Goal: Transaction & Acquisition: Book appointment/travel/reservation

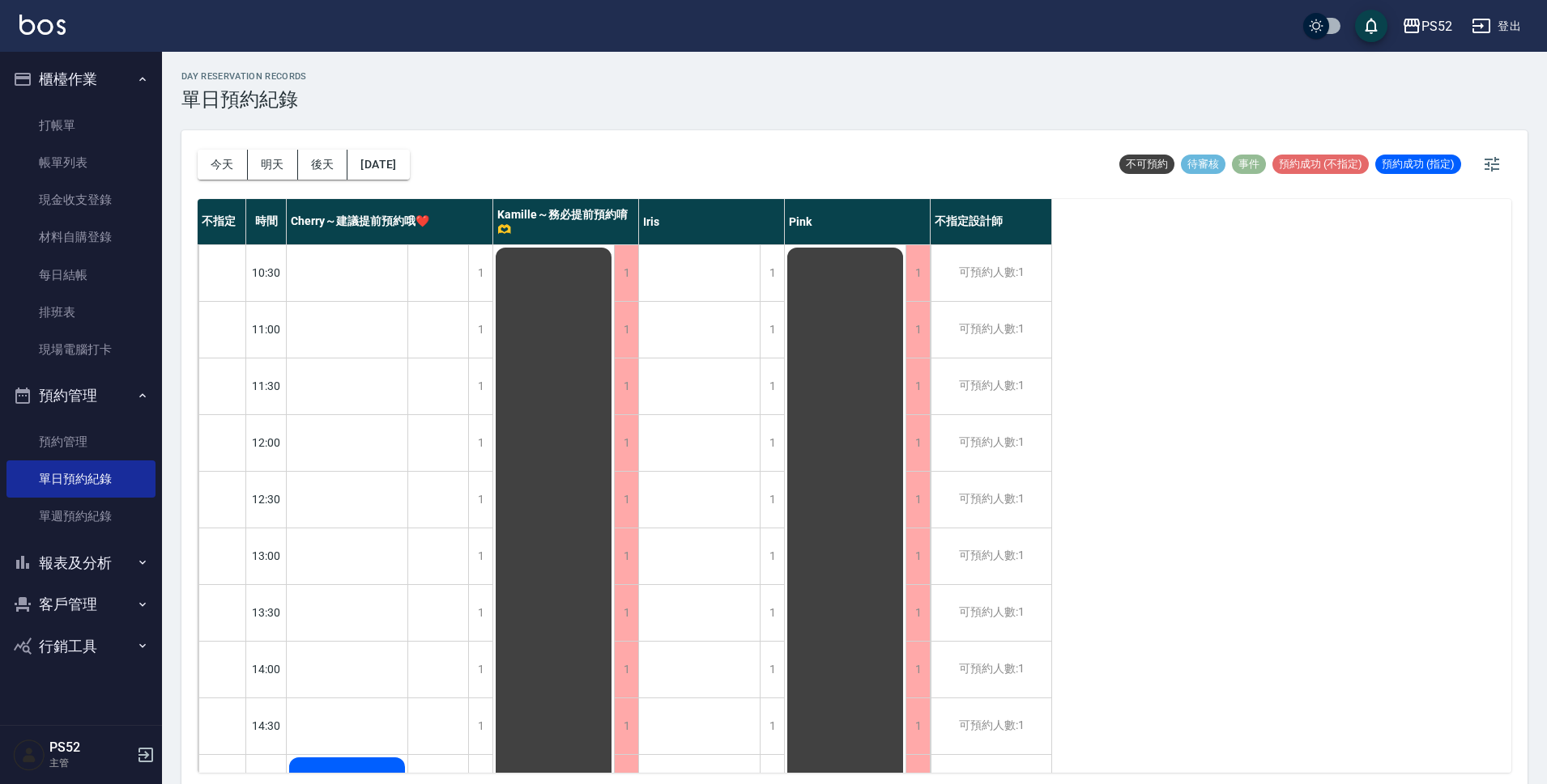
scroll to position [405, 0]
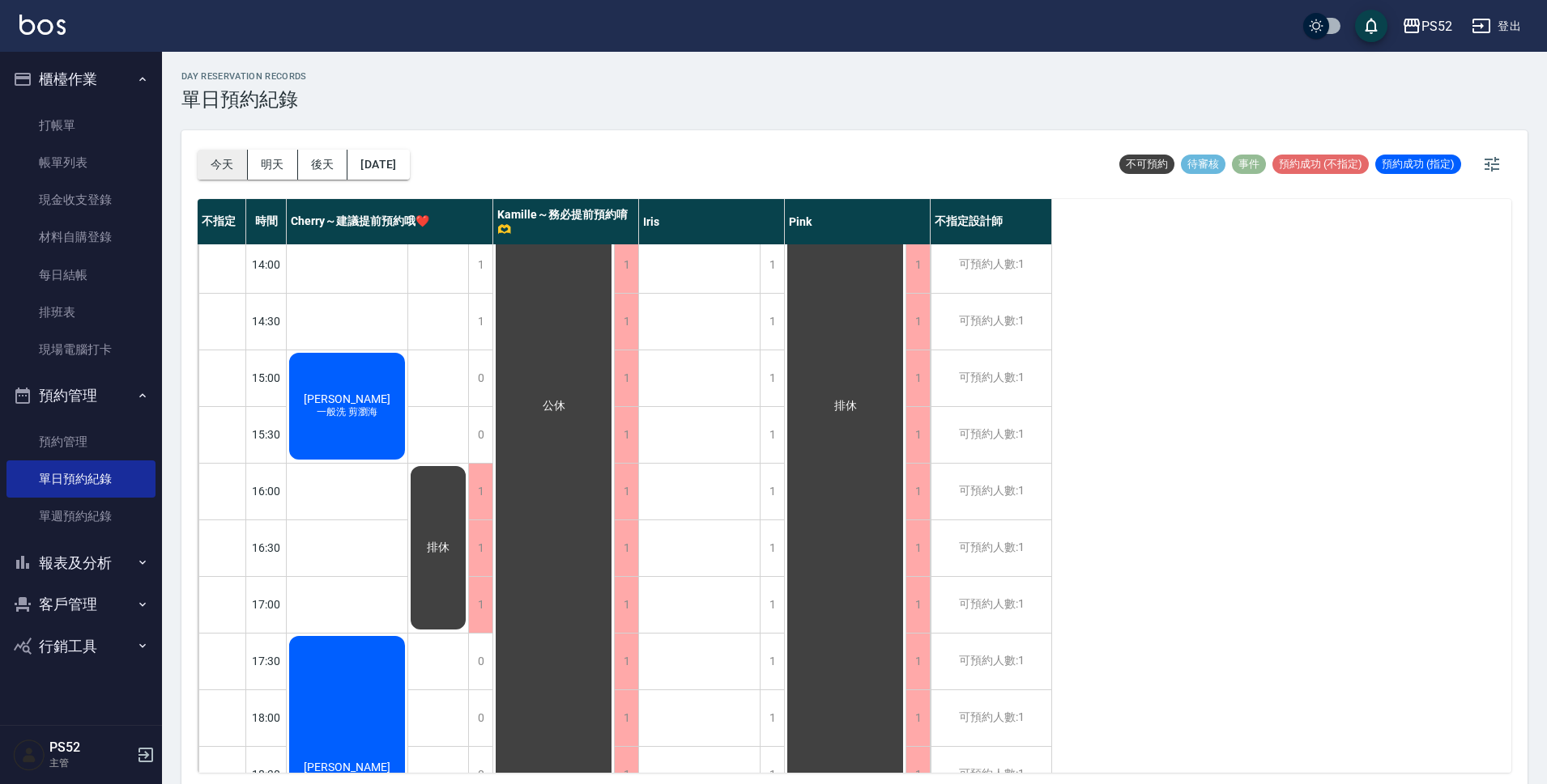
click at [242, 161] on button "今天" at bounding box center [223, 165] width 51 height 30
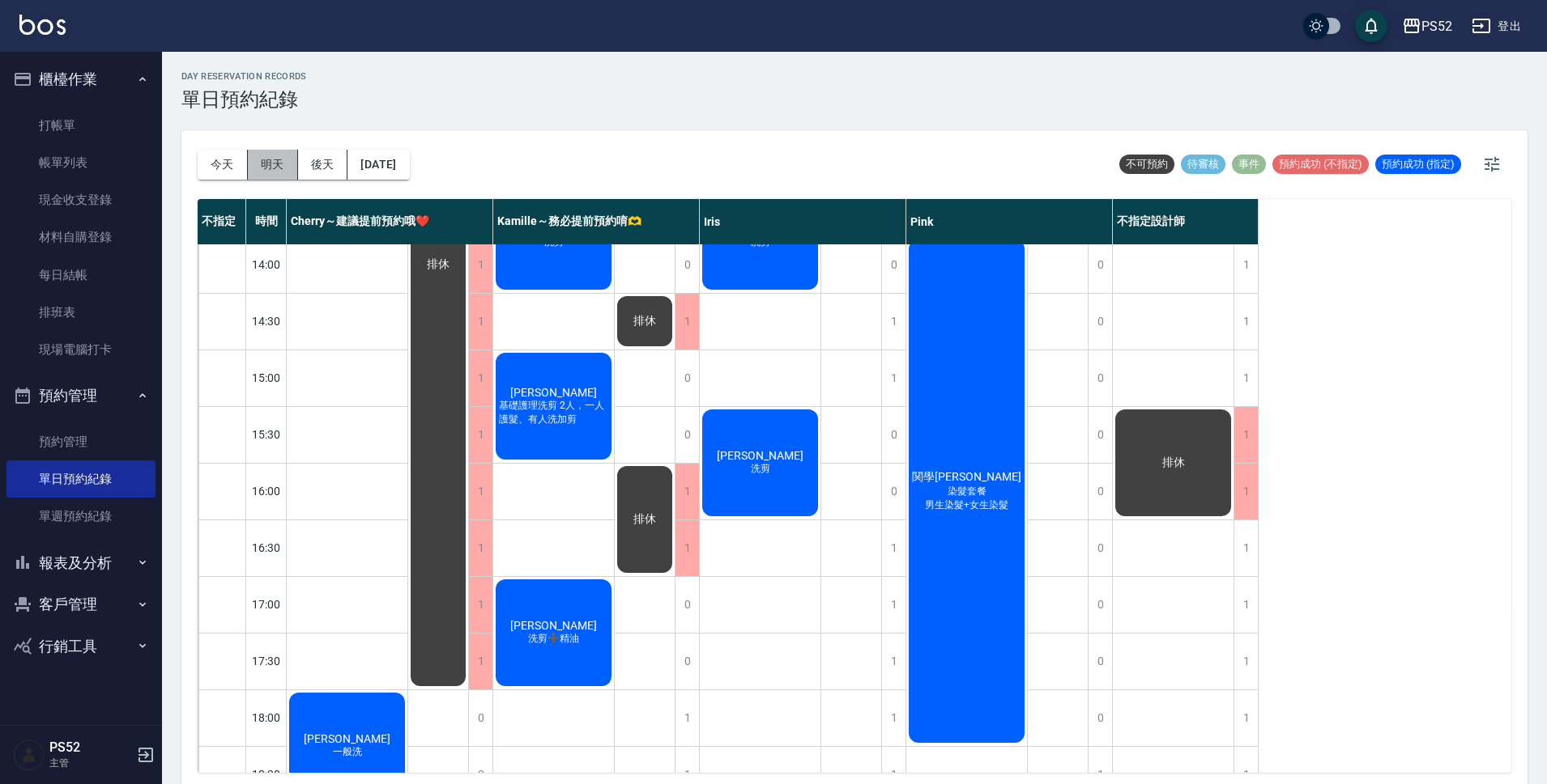
drag, startPoint x: 259, startPoint y: 167, endPoint x: 265, endPoint y: 176, distance: 10.8
click at [265, 176] on button "明天" at bounding box center [273, 165] width 51 height 30
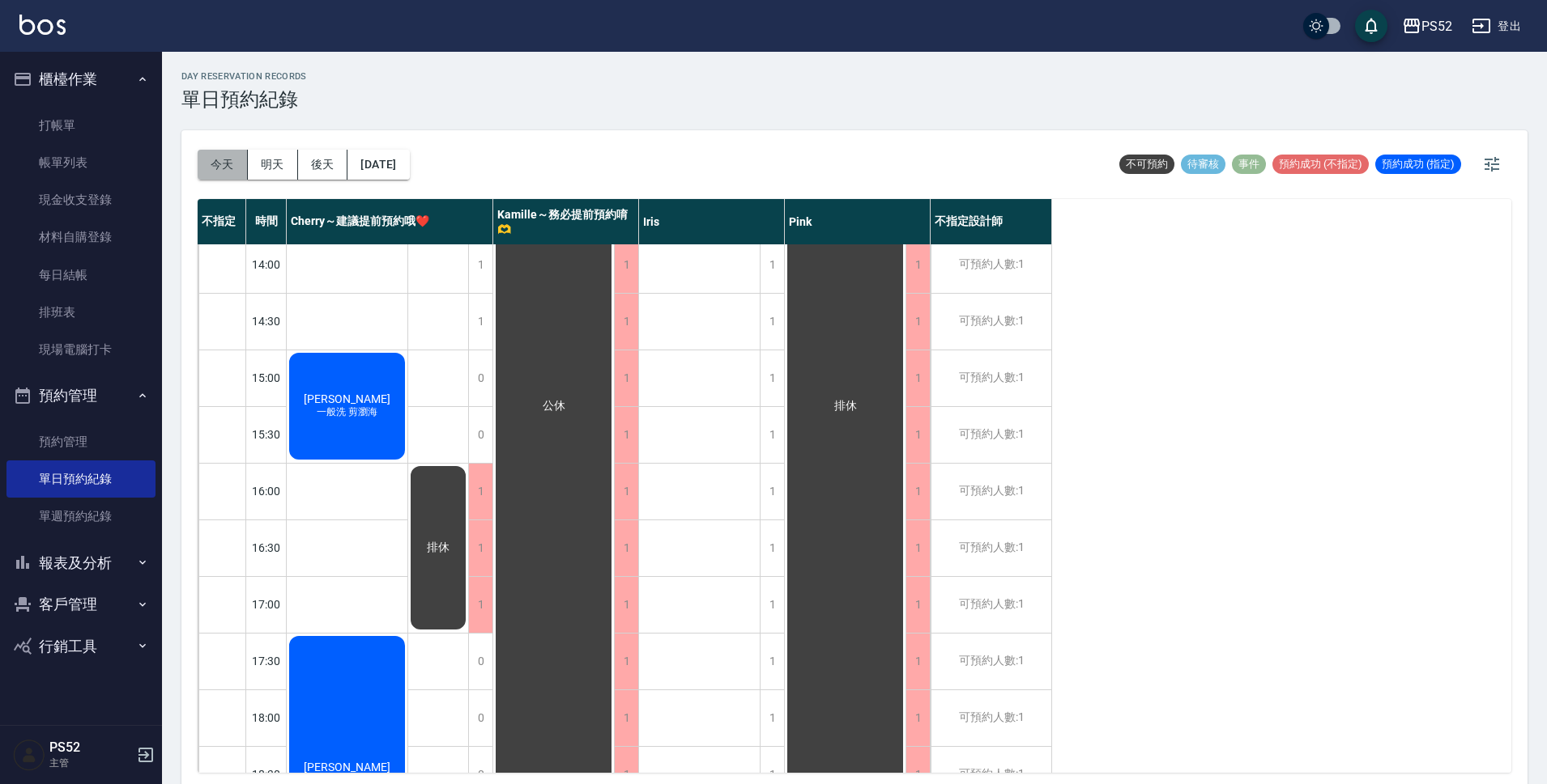
click at [217, 168] on button "今天" at bounding box center [223, 165] width 51 height 30
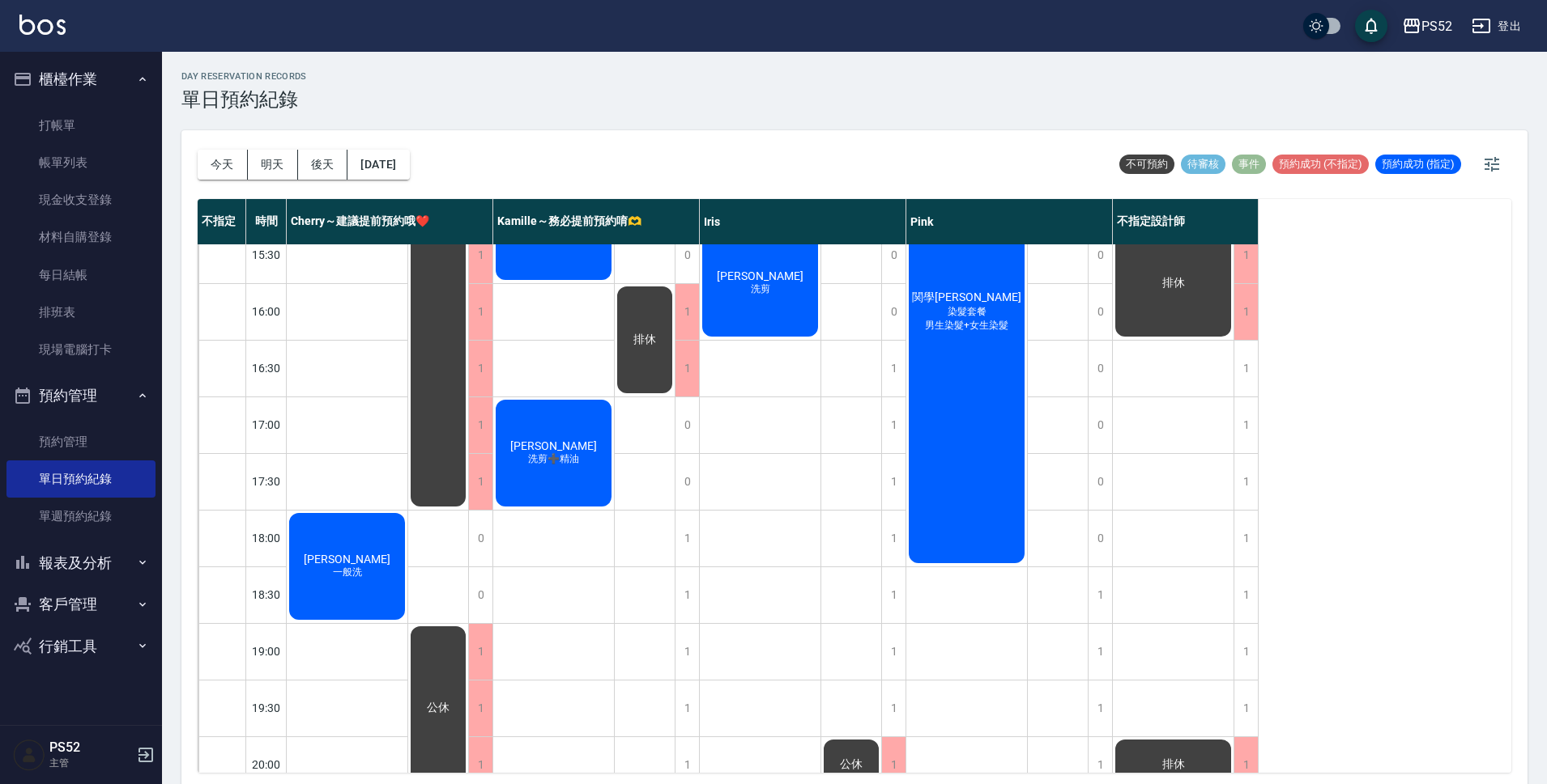
scroll to position [619, 0]
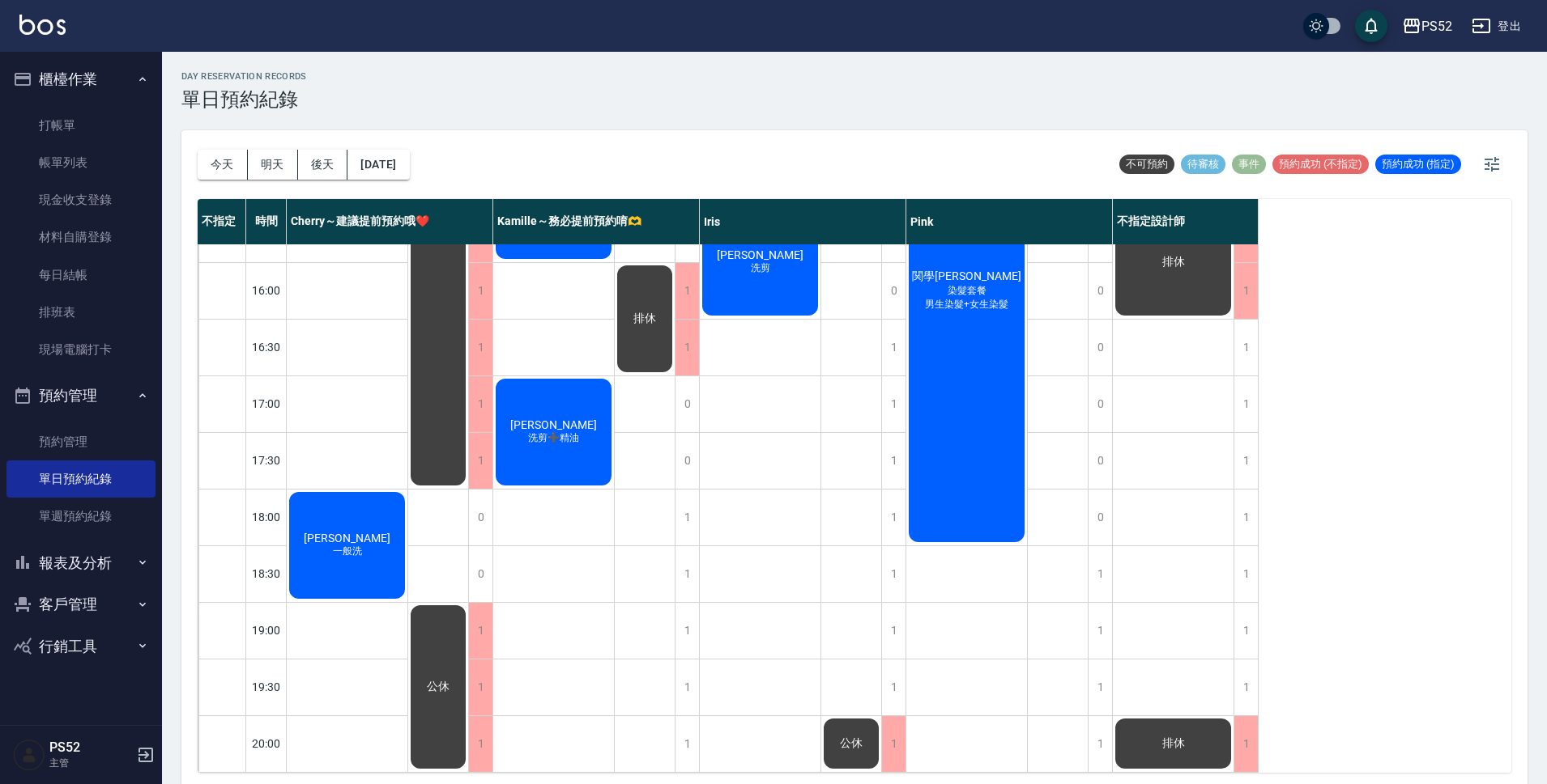
click at [325, 165] on button "後天" at bounding box center [323, 165] width 51 height 30
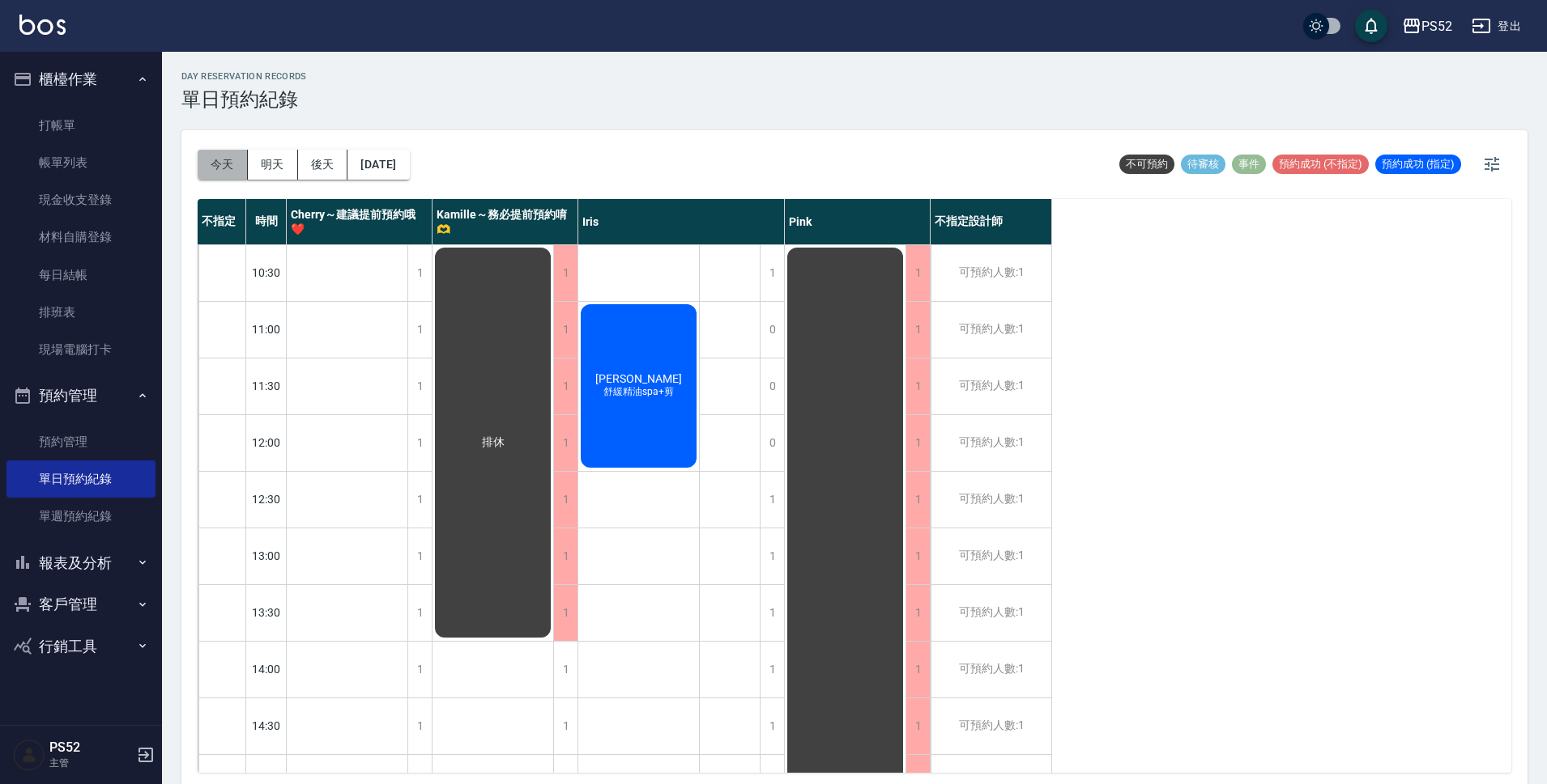
click at [210, 160] on button "今天" at bounding box center [223, 165] width 51 height 30
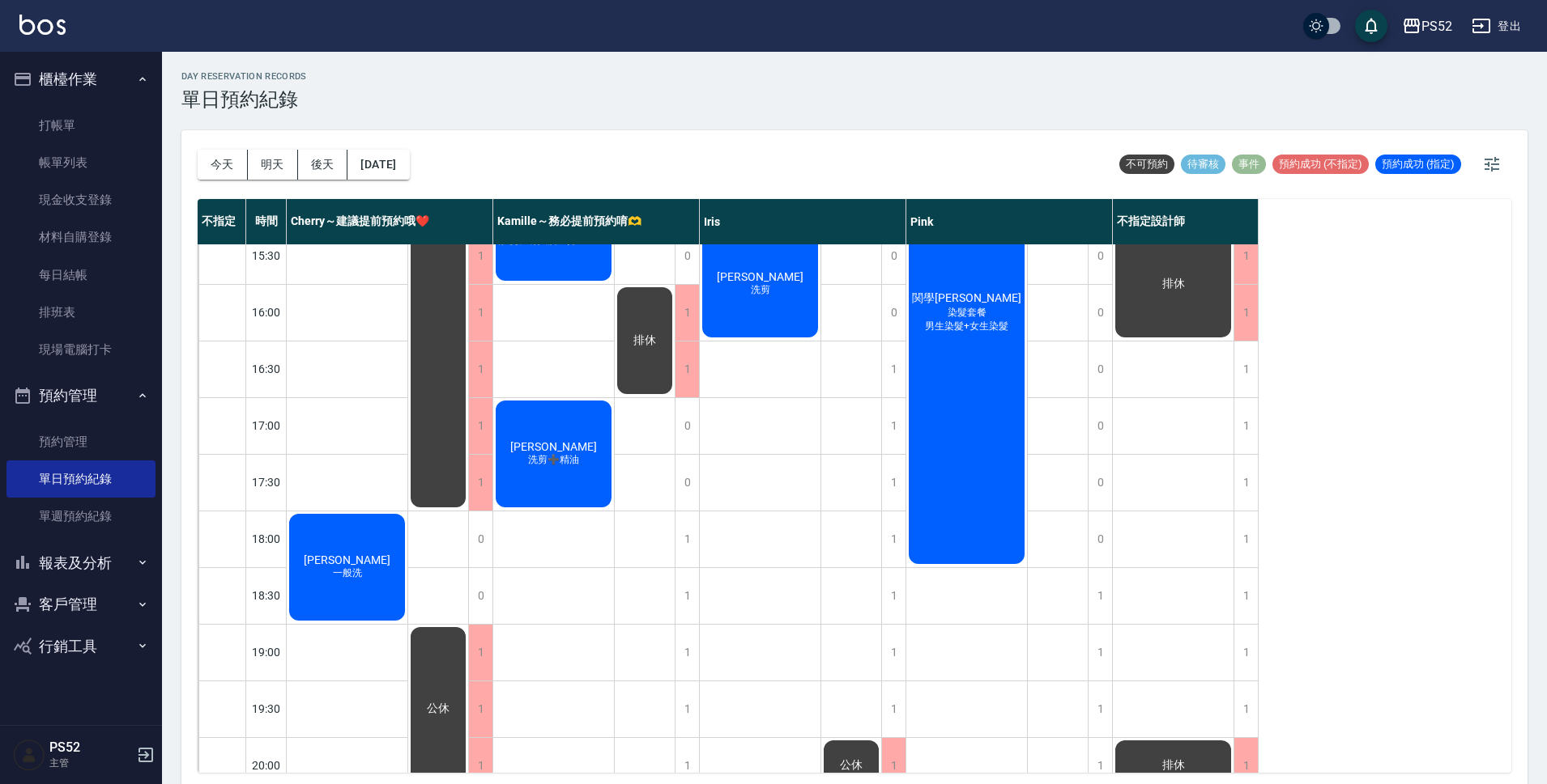
scroll to position [619, 0]
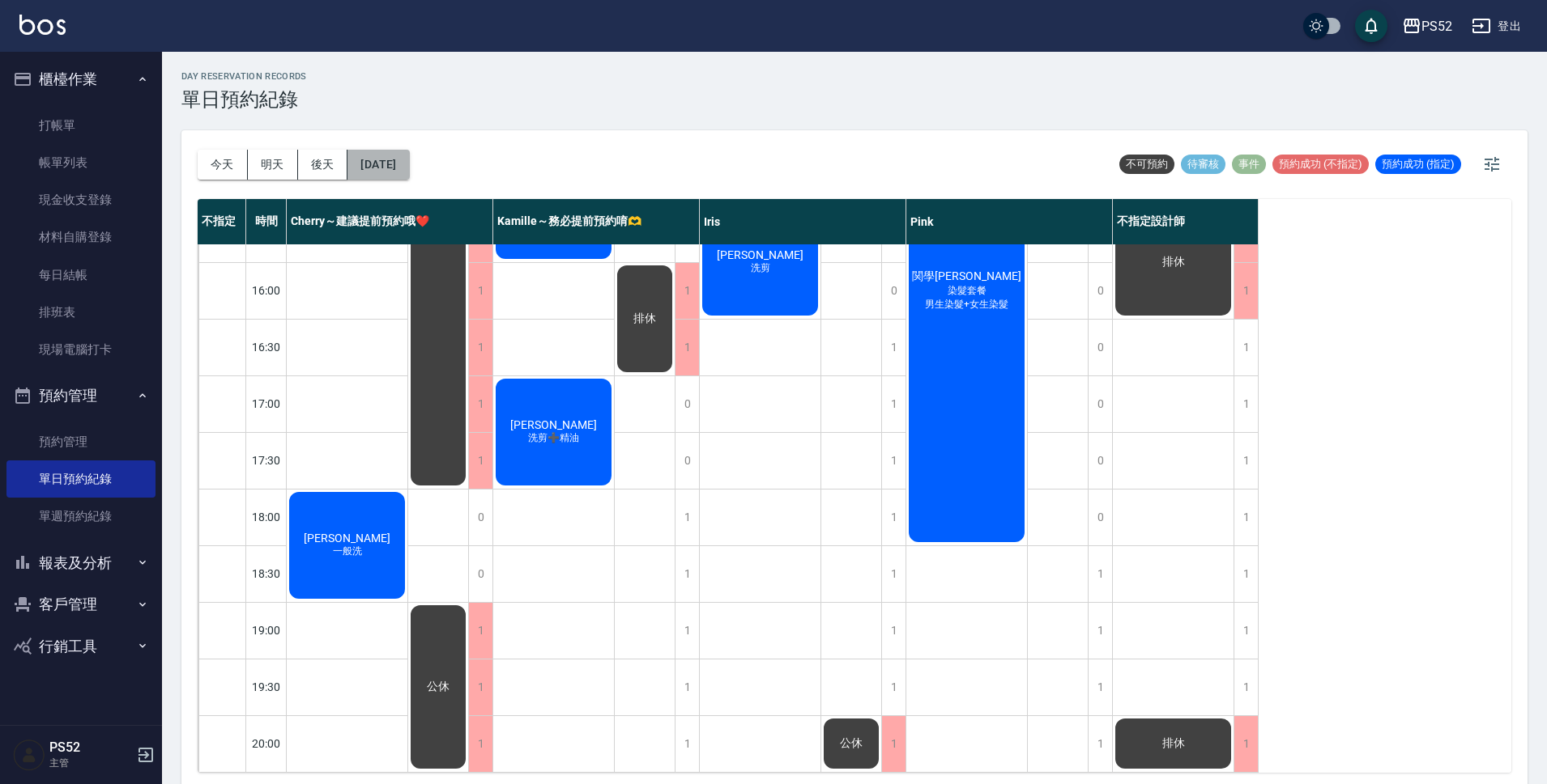
click at [409, 165] on button "[DATE]" at bounding box center [378, 165] width 62 height 30
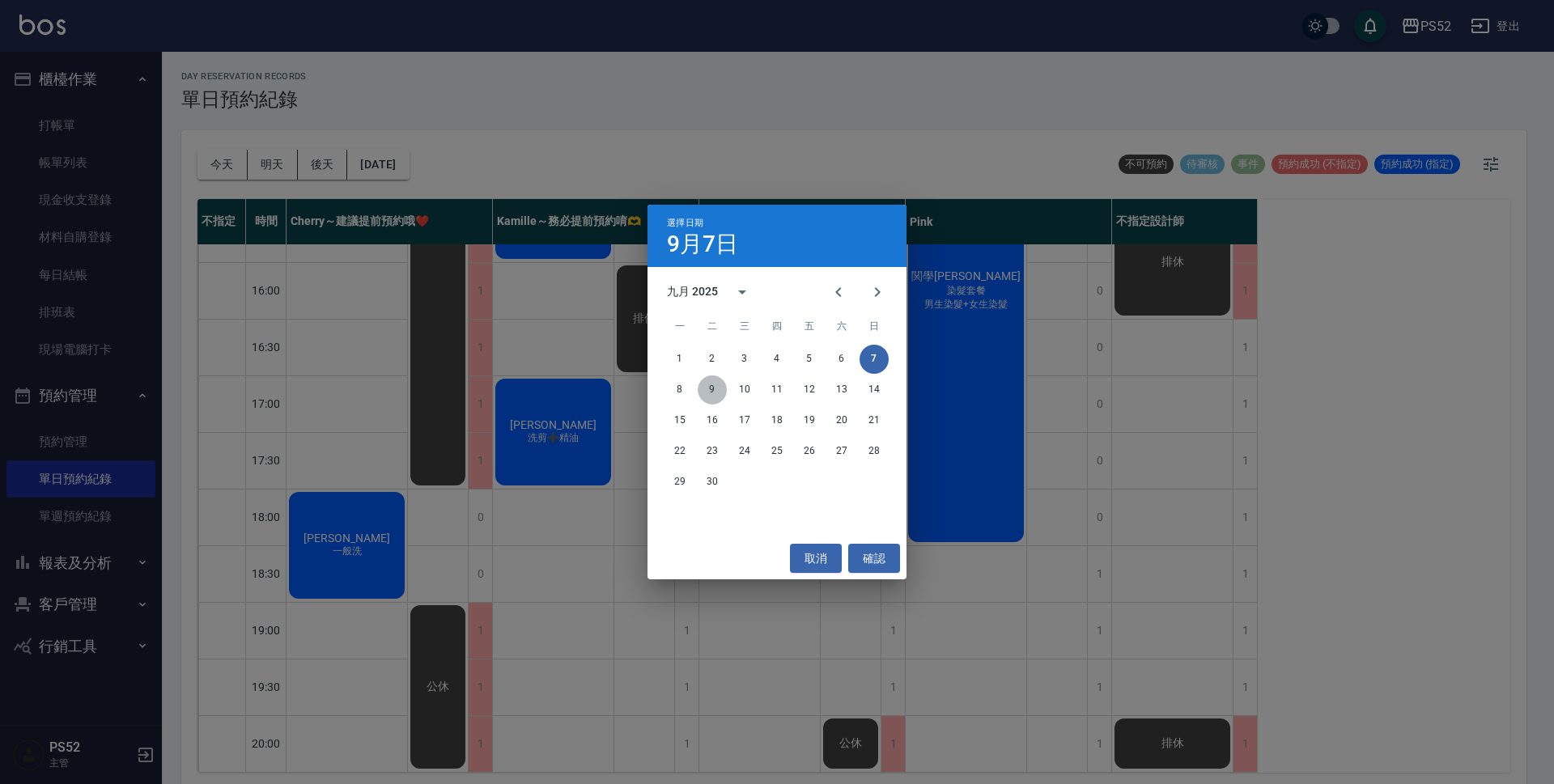
click at [719, 391] on button "9" at bounding box center [712, 389] width 29 height 29
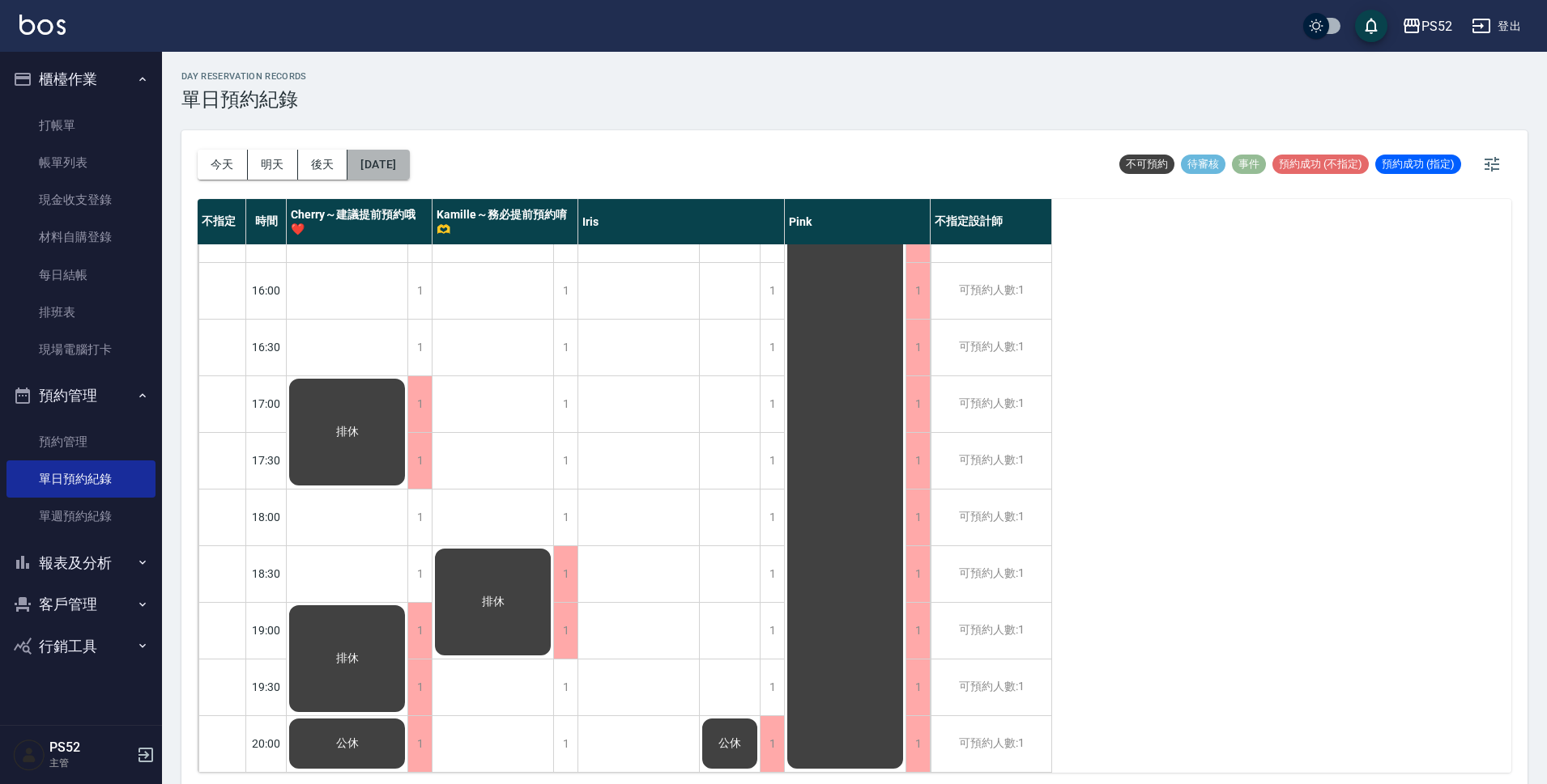
click at [405, 158] on button "[DATE]" at bounding box center [378, 165] width 62 height 30
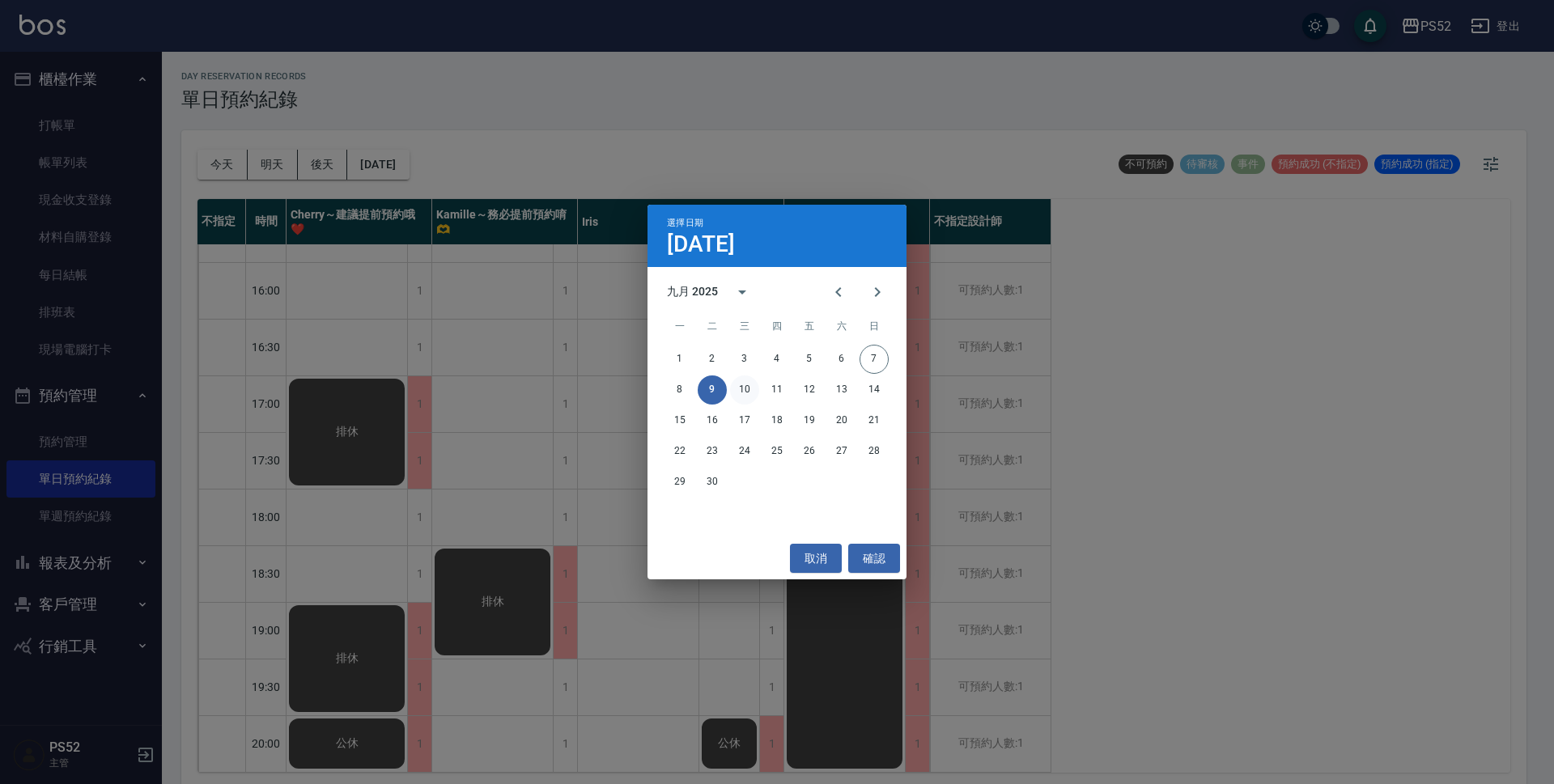
click at [758, 387] on button "10" at bounding box center [744, 389] width 29 height 29
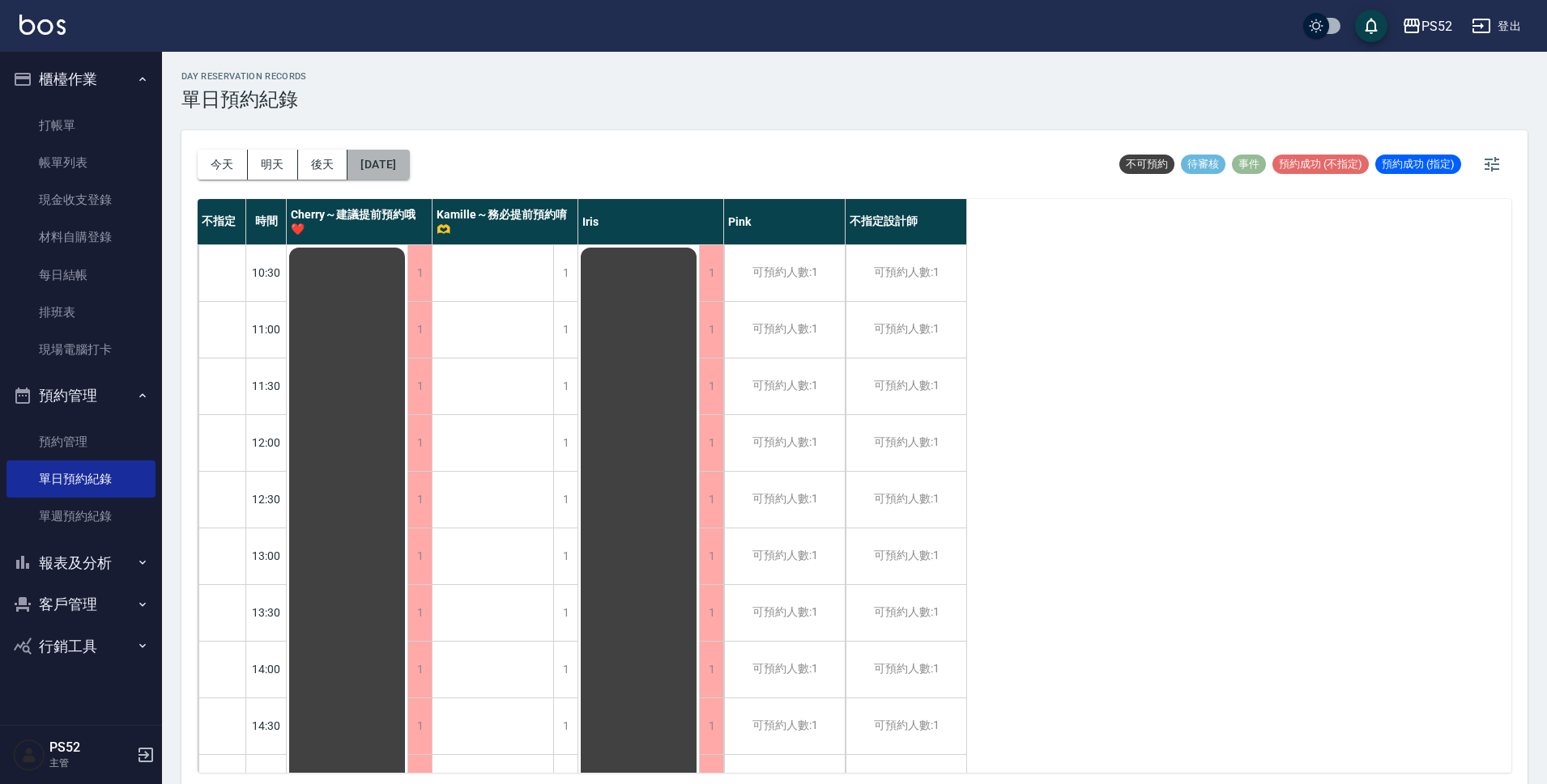
click at [409, 163] on button "[DATE]" at bounding box center [378, 165] width 62 height 30
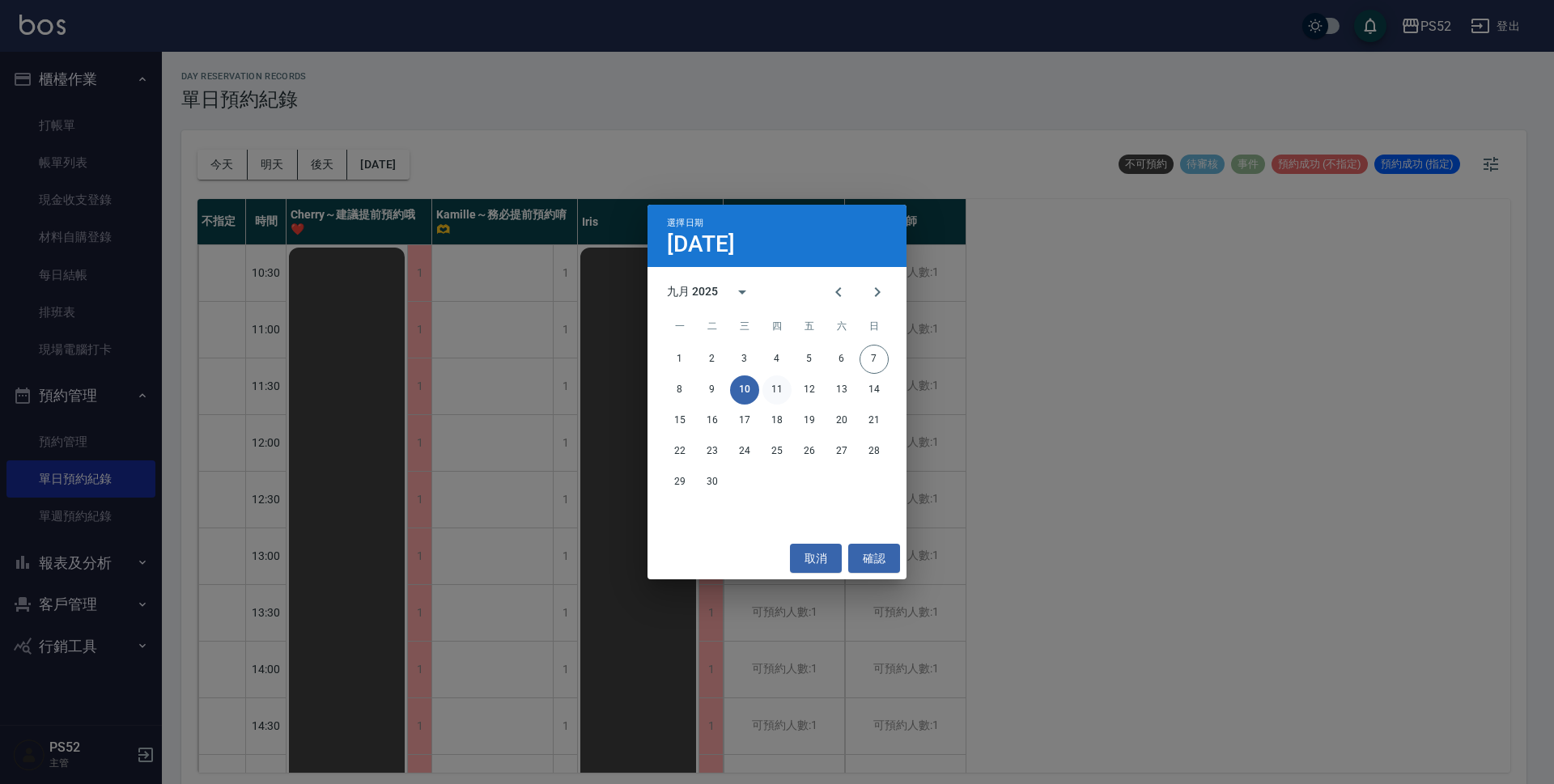
click at [778, 382] on button "11" at bounding box center [777, 389] width 29 height 29
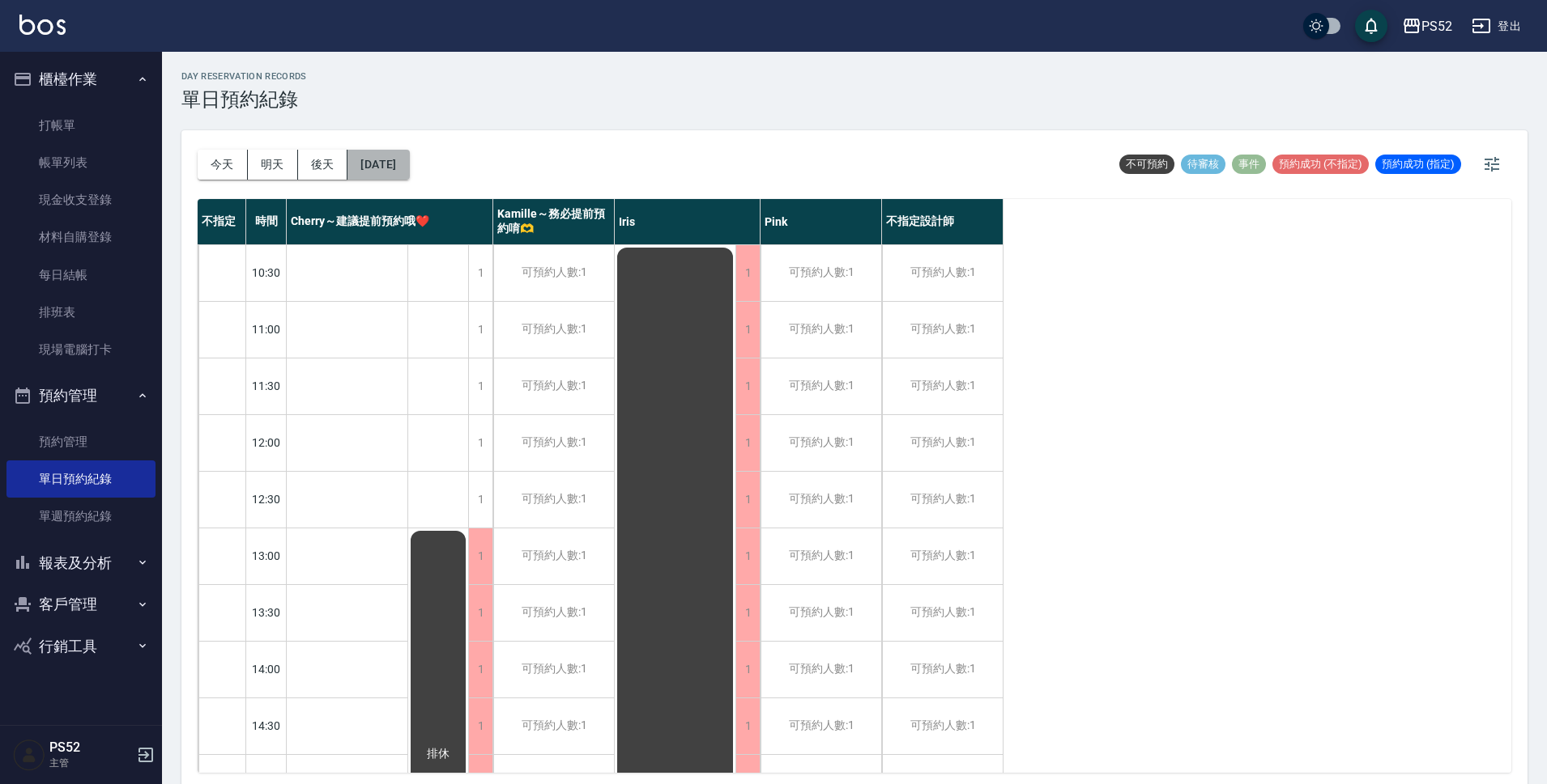
click at [409, 167] on button "[DATE]" at bounding box center [378, 165] width 62 height 30
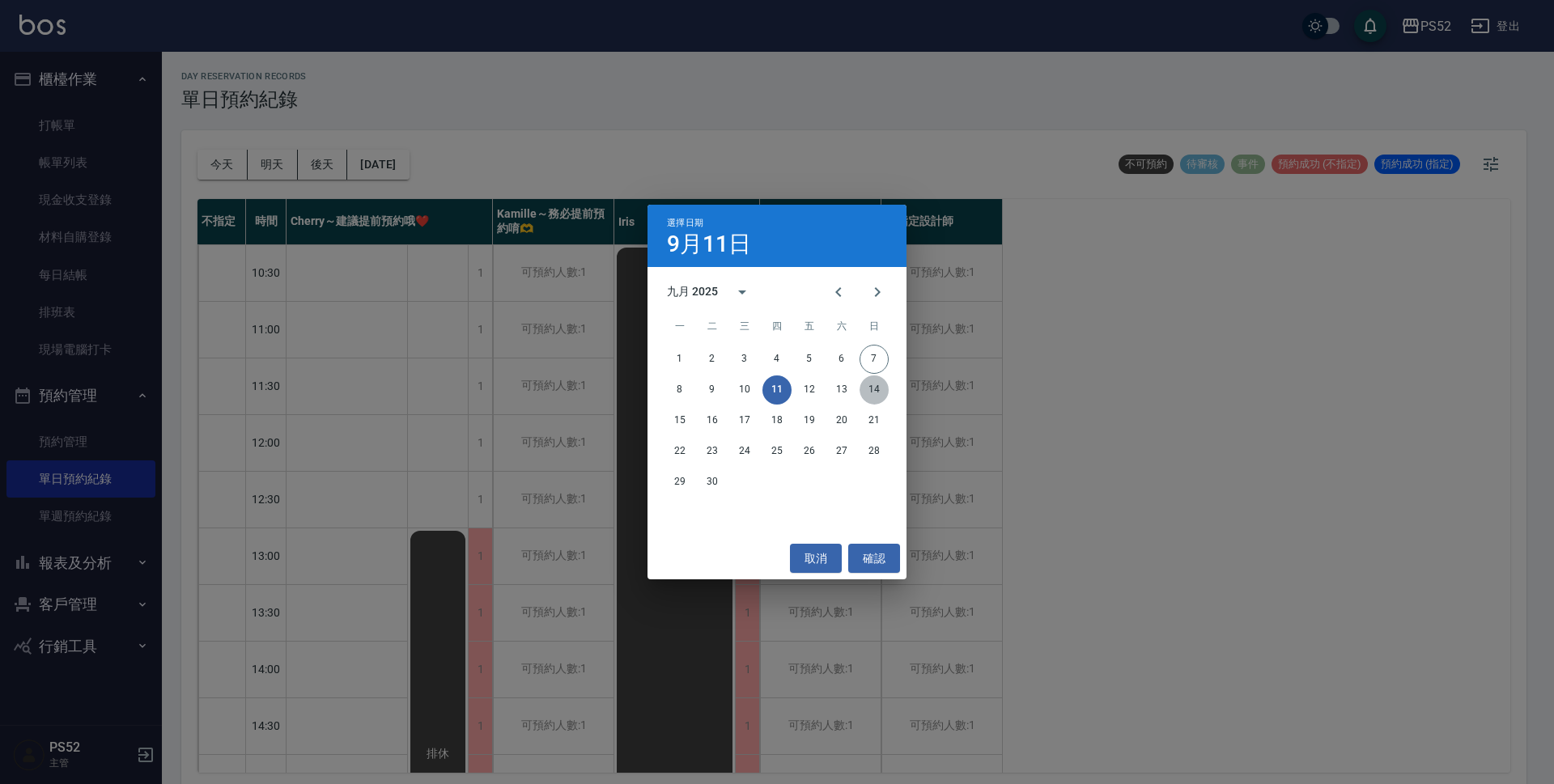
click at [870, 399] on button "14" at bounding box center [874, 389] width 29 height 29
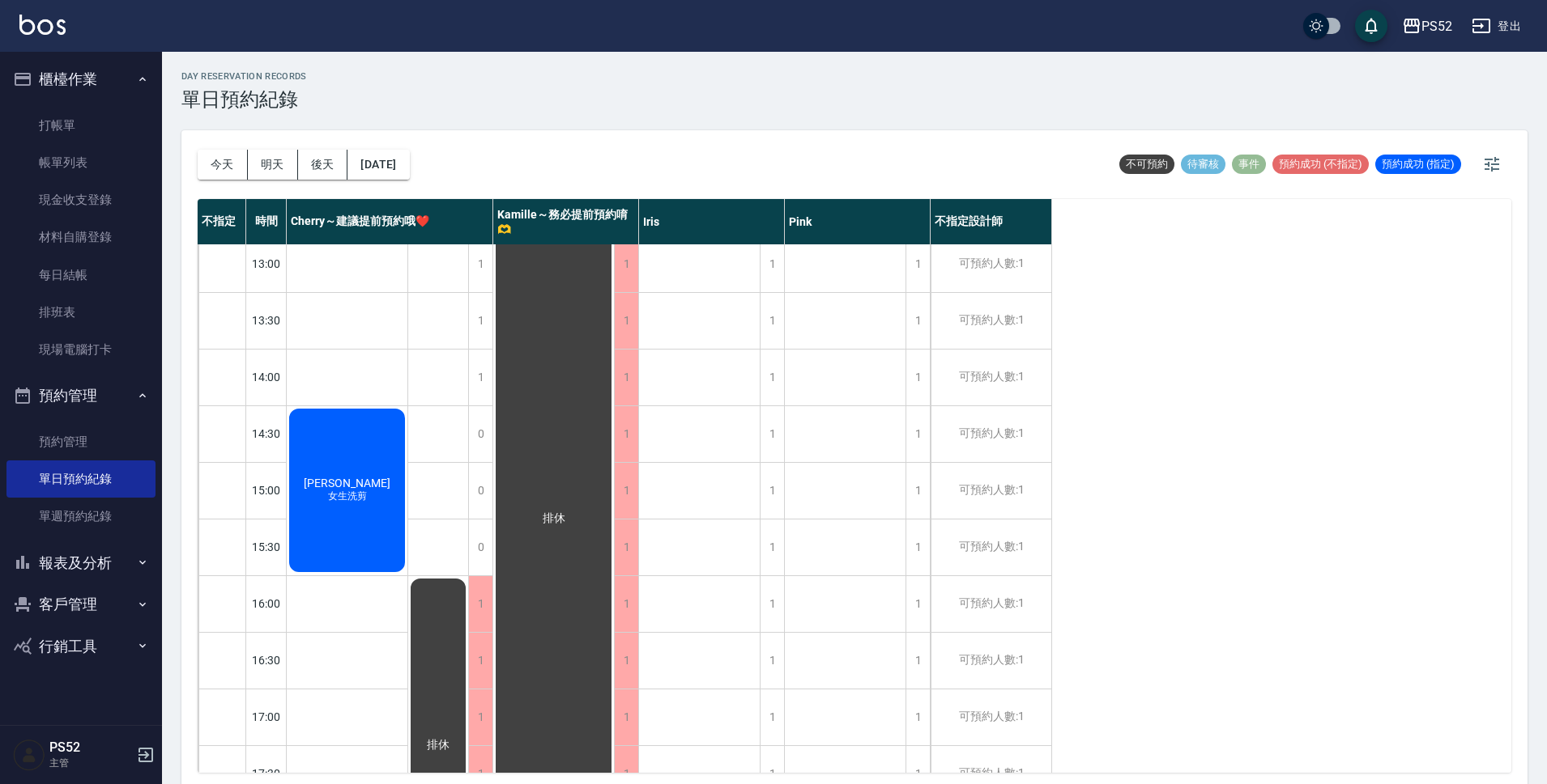
scroll to position [378, 0]
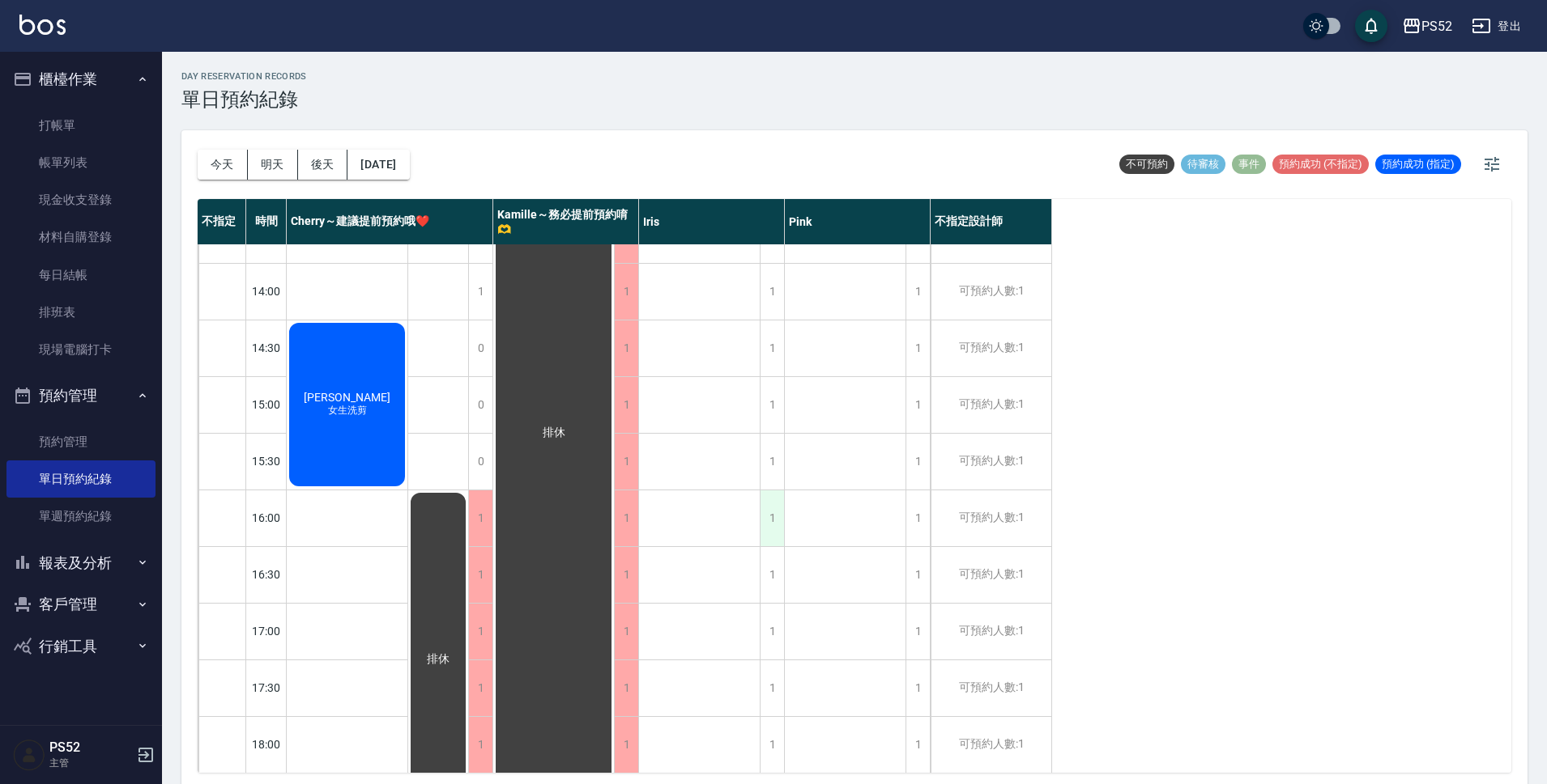
click at [772, 521] on div "1" at bounding box center [772, 518] width 24 height 56
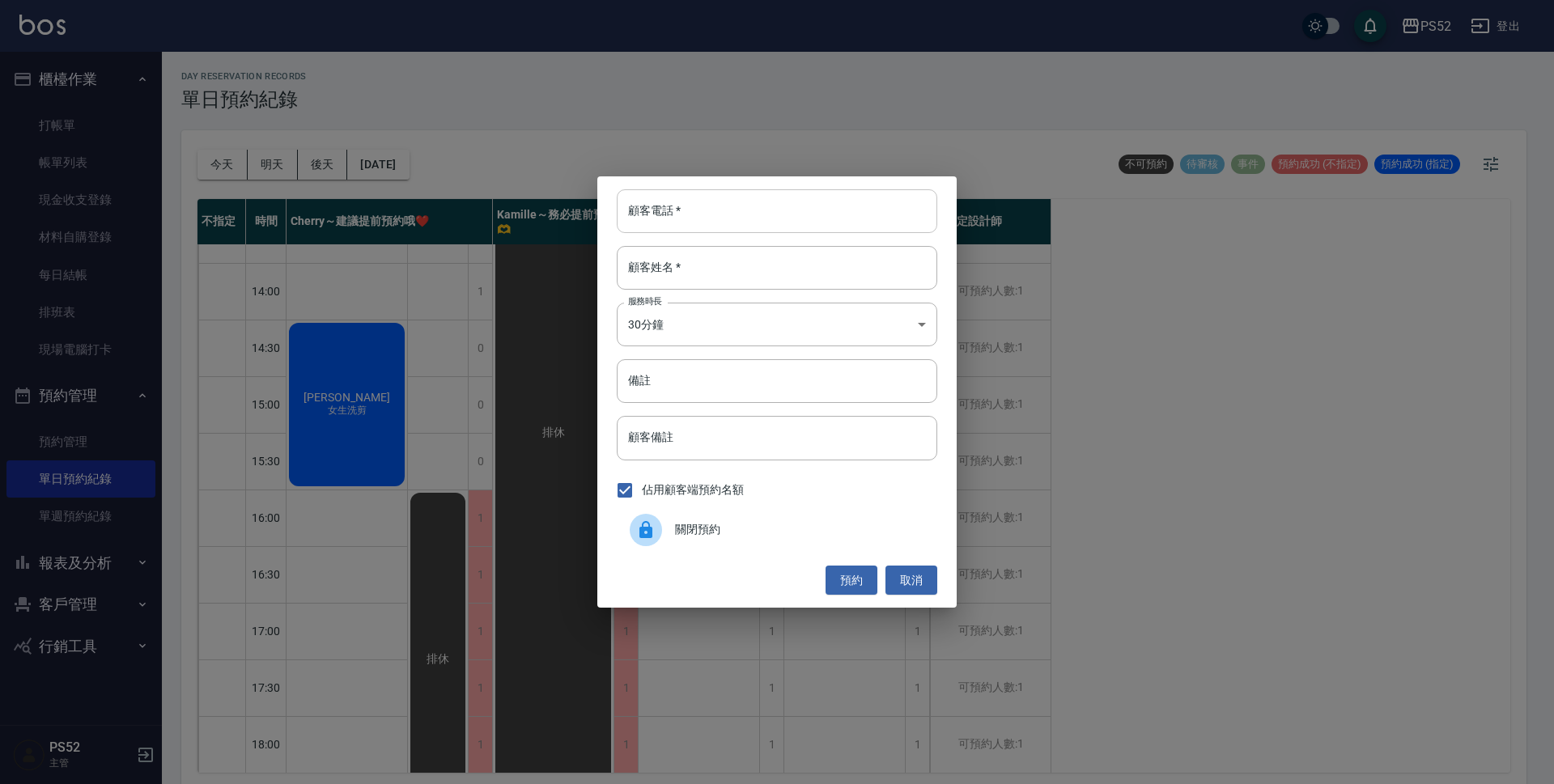
click at [837, 226] on input "顧客電話   *" at bounding box center [777, 211] width 321 height 44
type input "00"
click at [834, 279] on input "顧客姓名   *" at bounding box center [777, 268] width 321 height 44
type input "無"
click at [884, 314] on body "PS52 登出 櫃檯作業 打帳單 帳單列表 現金收支登錄 材料自購登錄 每日結帳 排班表 現場電腦打卡 預約管理 預約管理 單日預約紀錄 單週預約紀錄 報表及…" at bounding box center [777, 395] width 1554 height 790
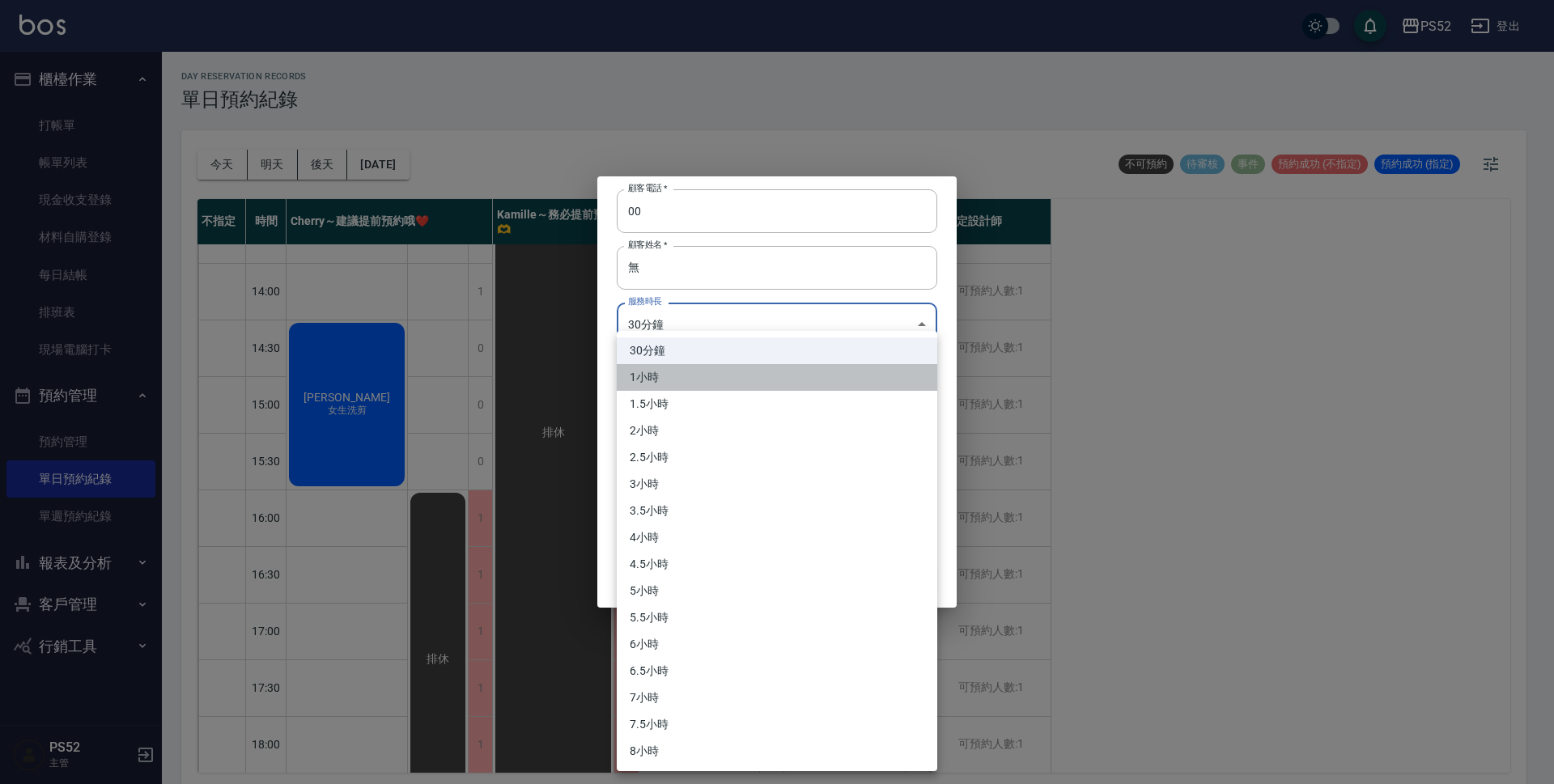
click at [786, 378] on li "1小時" at bounding box center [777, 377] width 321 height 27
type input "2"
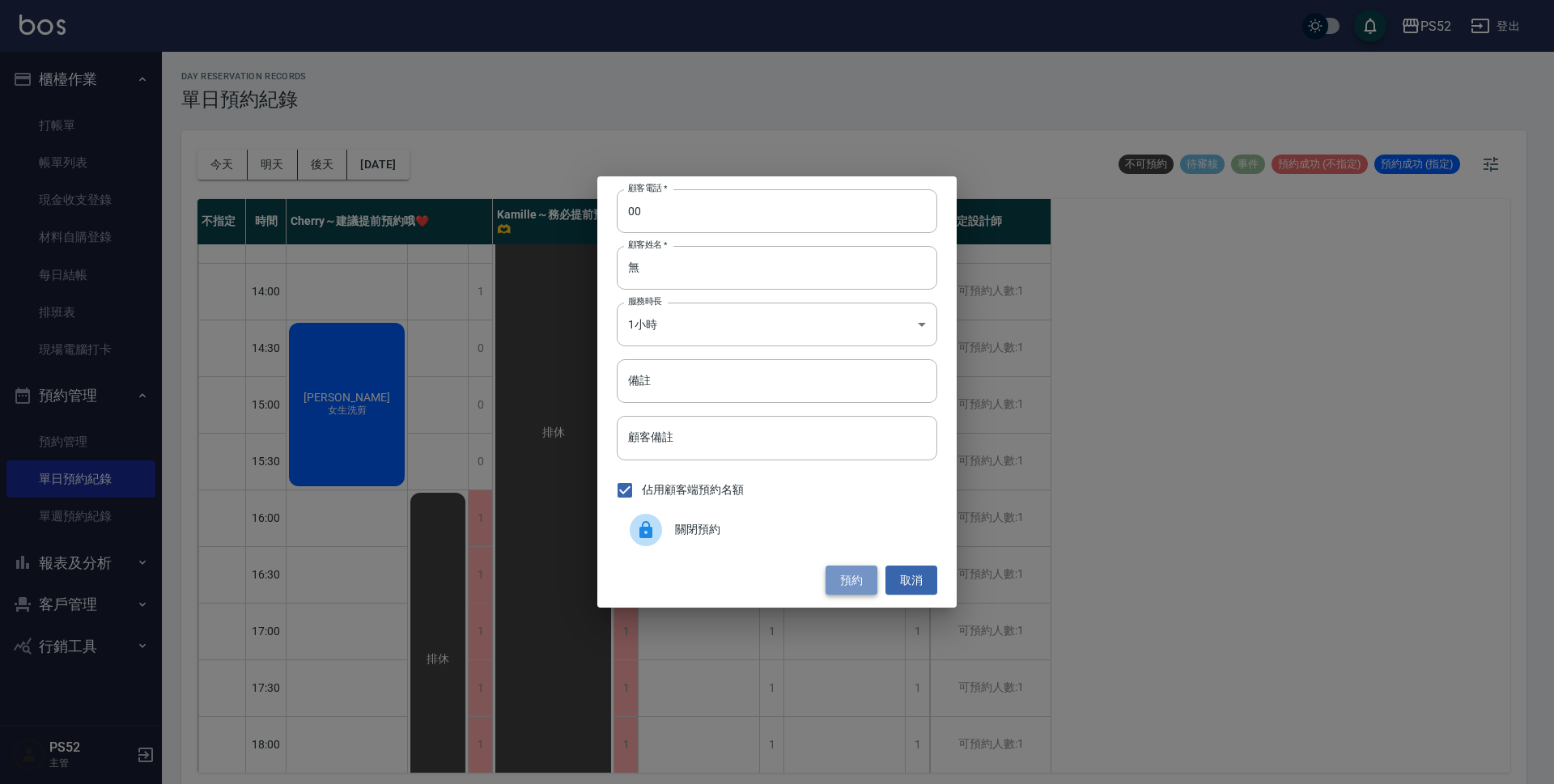
click at [867, 575] on button "預約" at bounding box center [850, 581] width 51 height 30
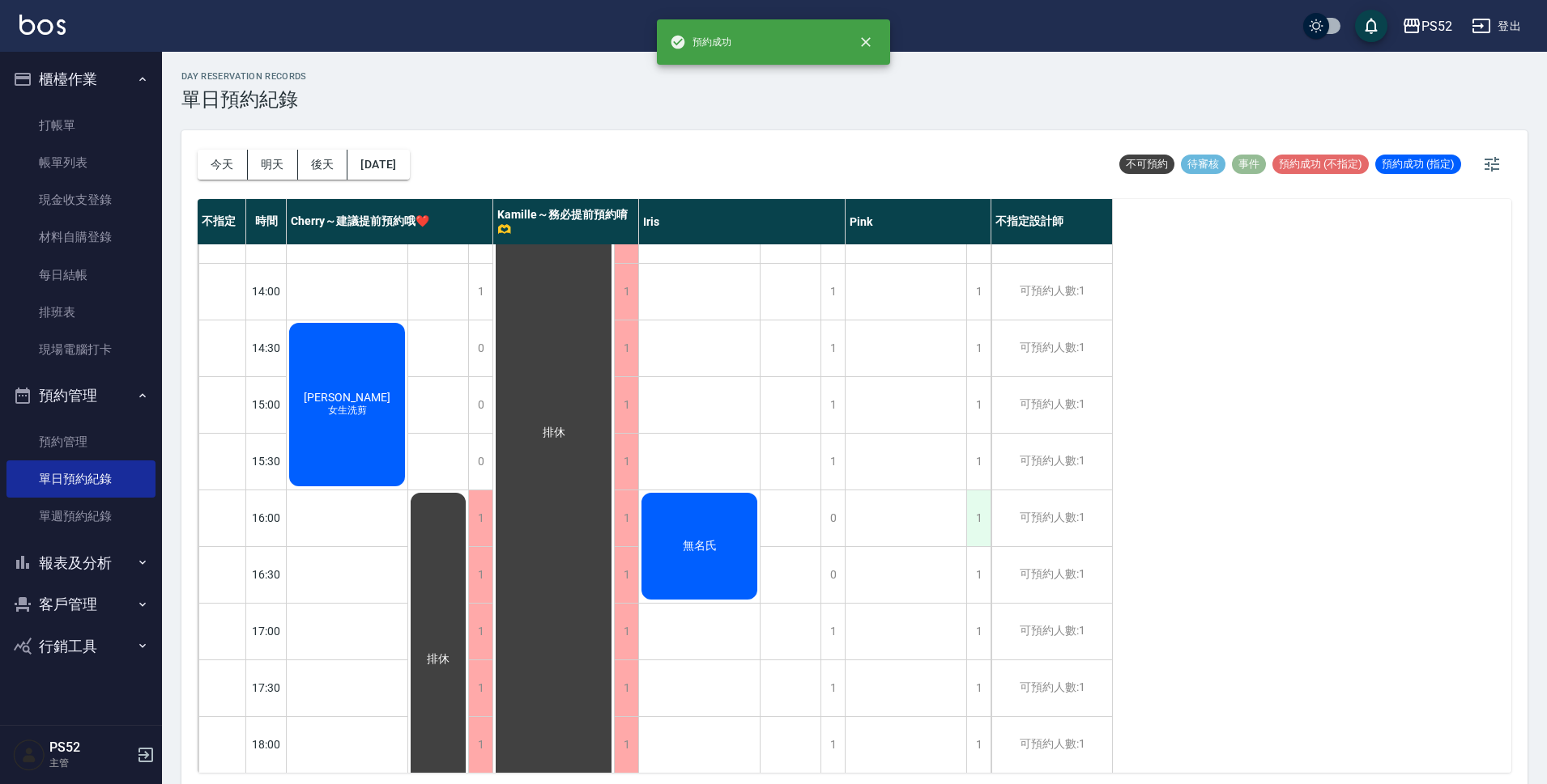
click at [984, 519] on div "1" at bounding box center [978, 518] width 24 height 56
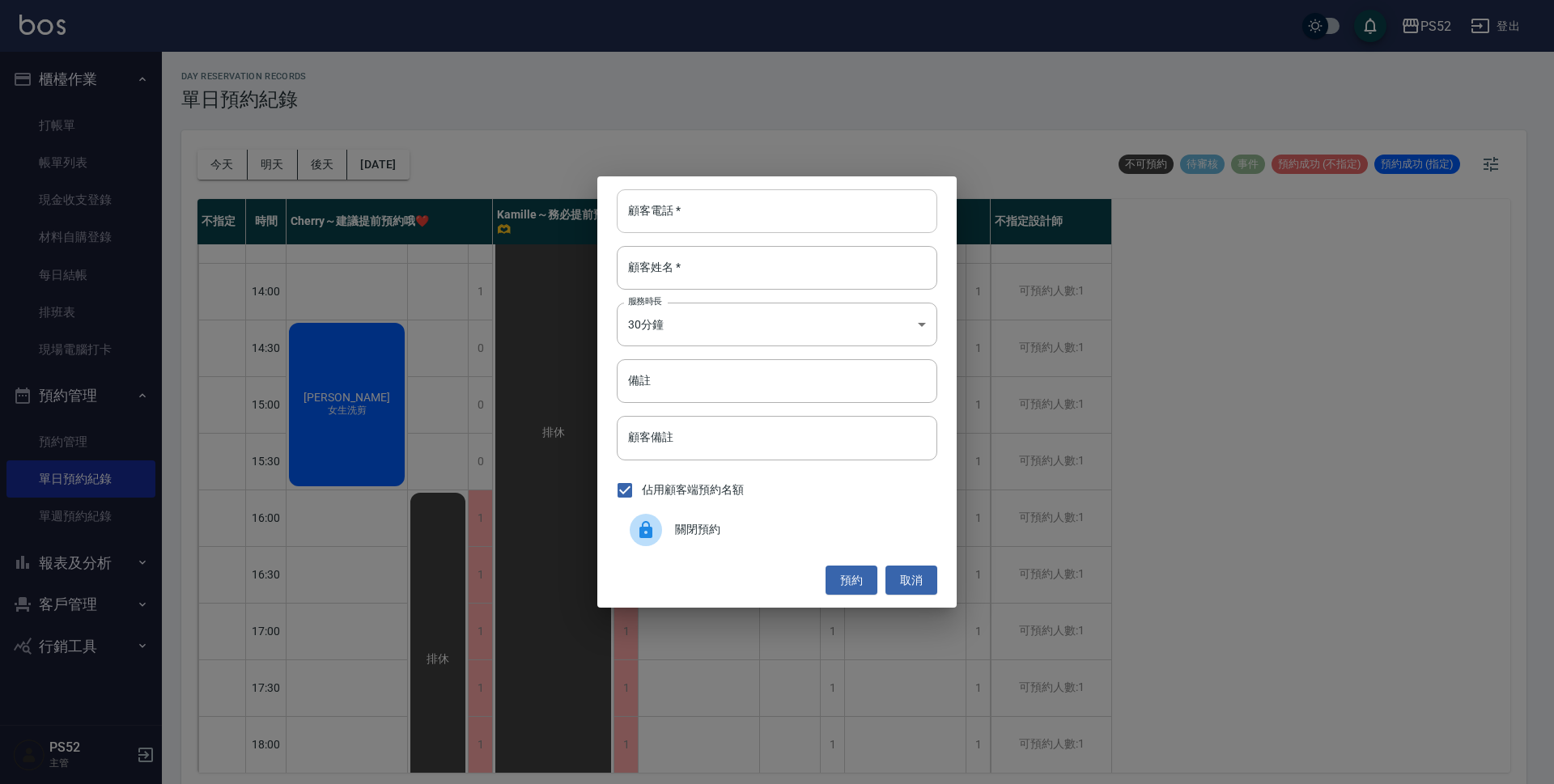
click at [694, 210] on input "顧客電話   *" at bounding box center [777, 211] width 321 height 44
type input "00"
click at [701, 257] on input "顧客姓名   *" at bounding box center [777, 268] width 321 height 44
type input "無"
click at [762, 331] on body "PS52 登出 櫃檯作業 打帳單 帳單列表 現金收支登錄 材料自購登錄 每日結帳 排班表 現場電腦打卡 預約管理 預約管理 單日預約紀錄 單週預約紀錄 報表及…" at bounding box center [777, 395] width 1554 height 790
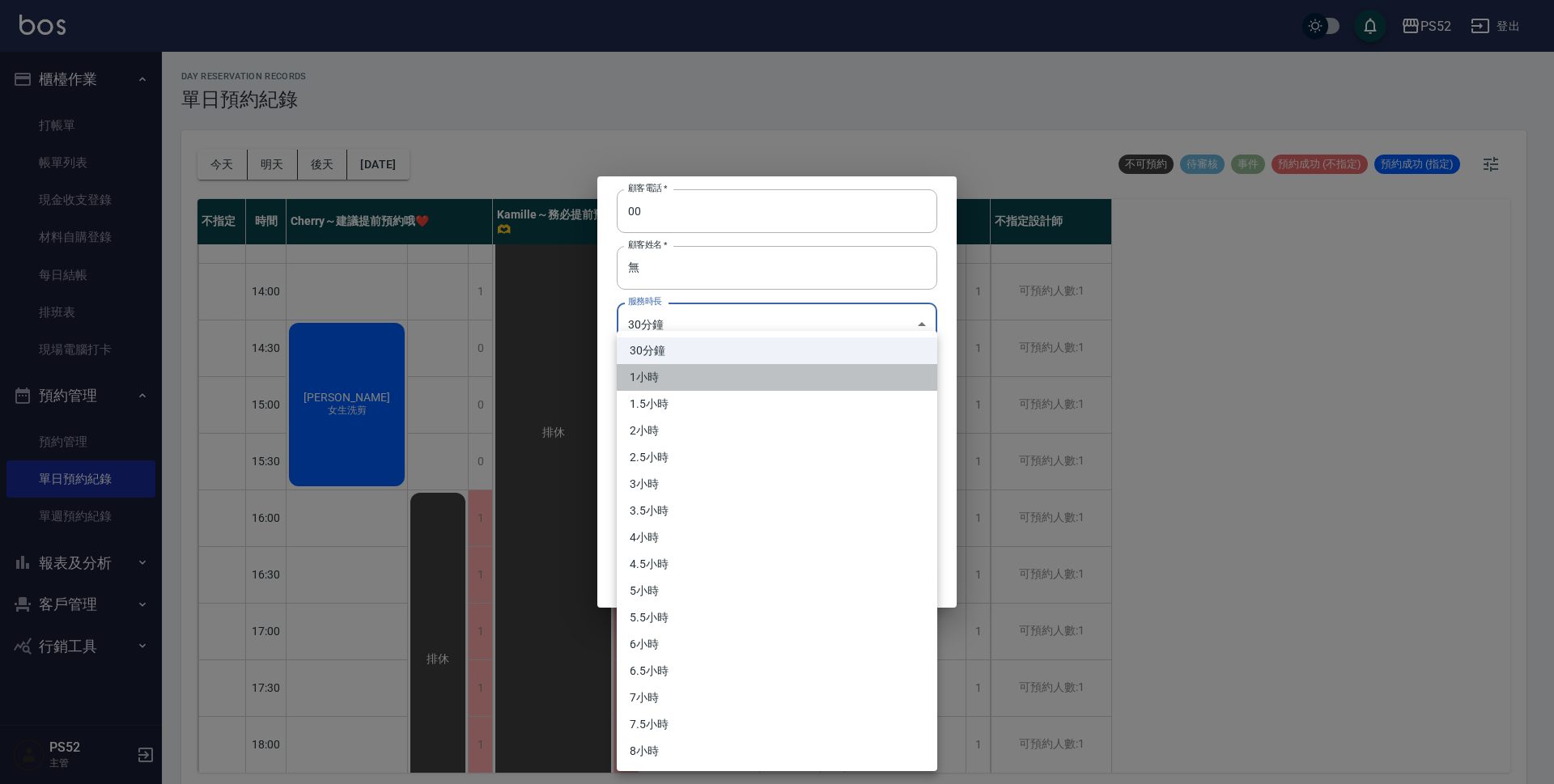
click at [749, 380] on li "1小時" at bounding box center [777, 377] width 321 height 27
type input "2"
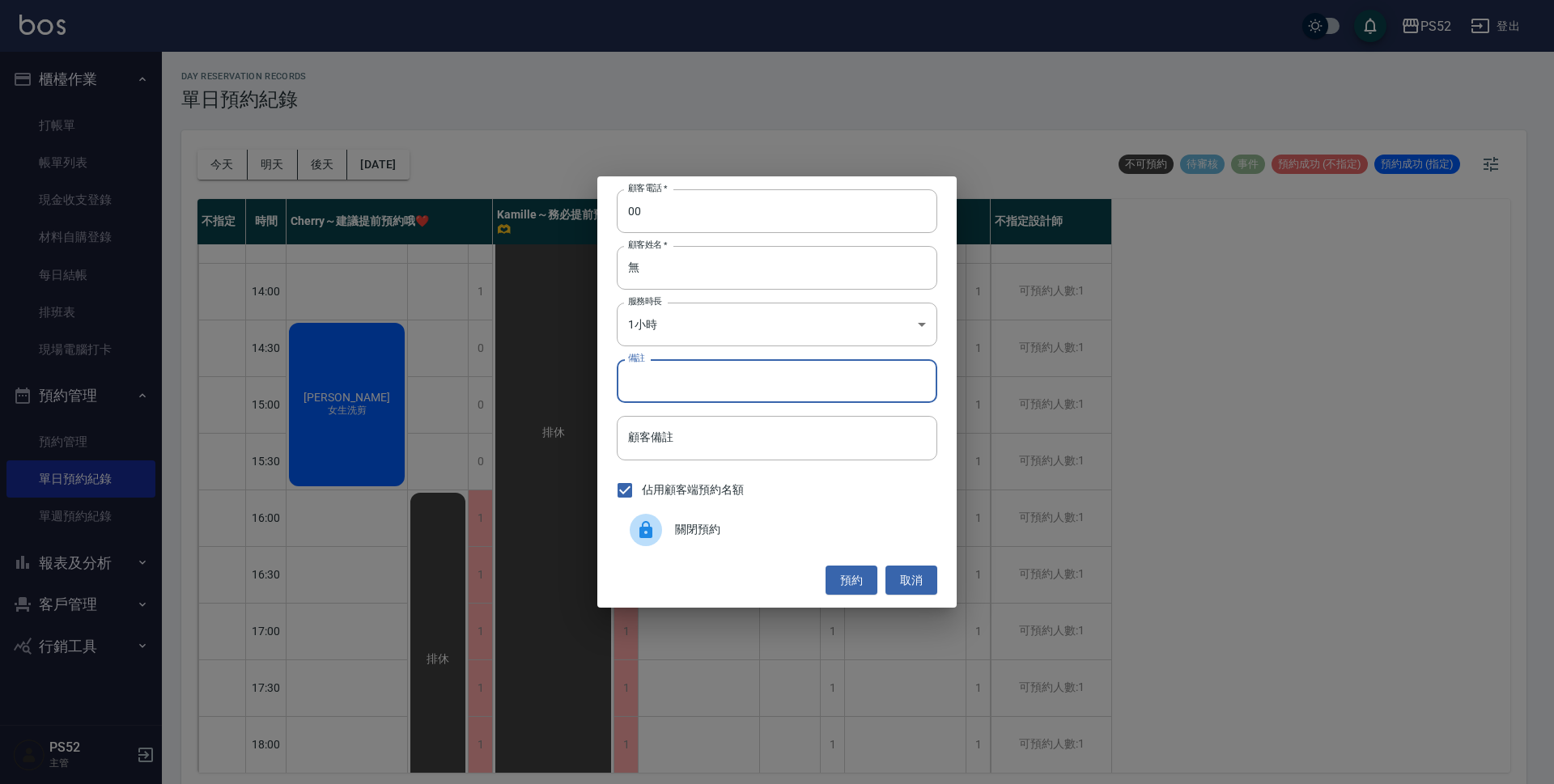
click at [712, 377] on input "備註" at bounding box center [777, 381] width 321 height 44
click at [849, 577] on button "預約" at bounding box center [850, 581] width 51 height 30
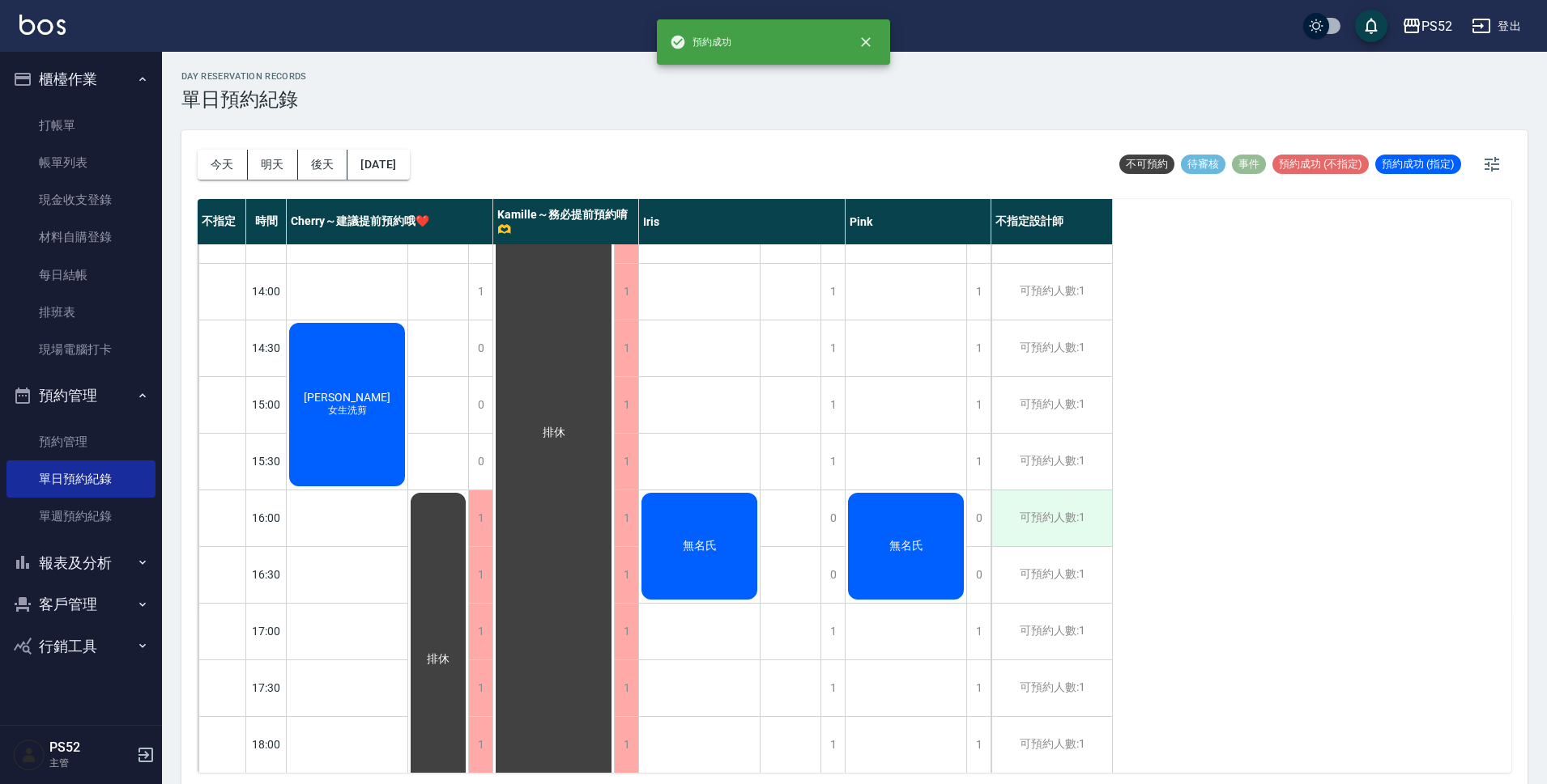
click at [1085, 511] on div "可預約人數:1" at bounding box center [1051, 518] width 121 height 56
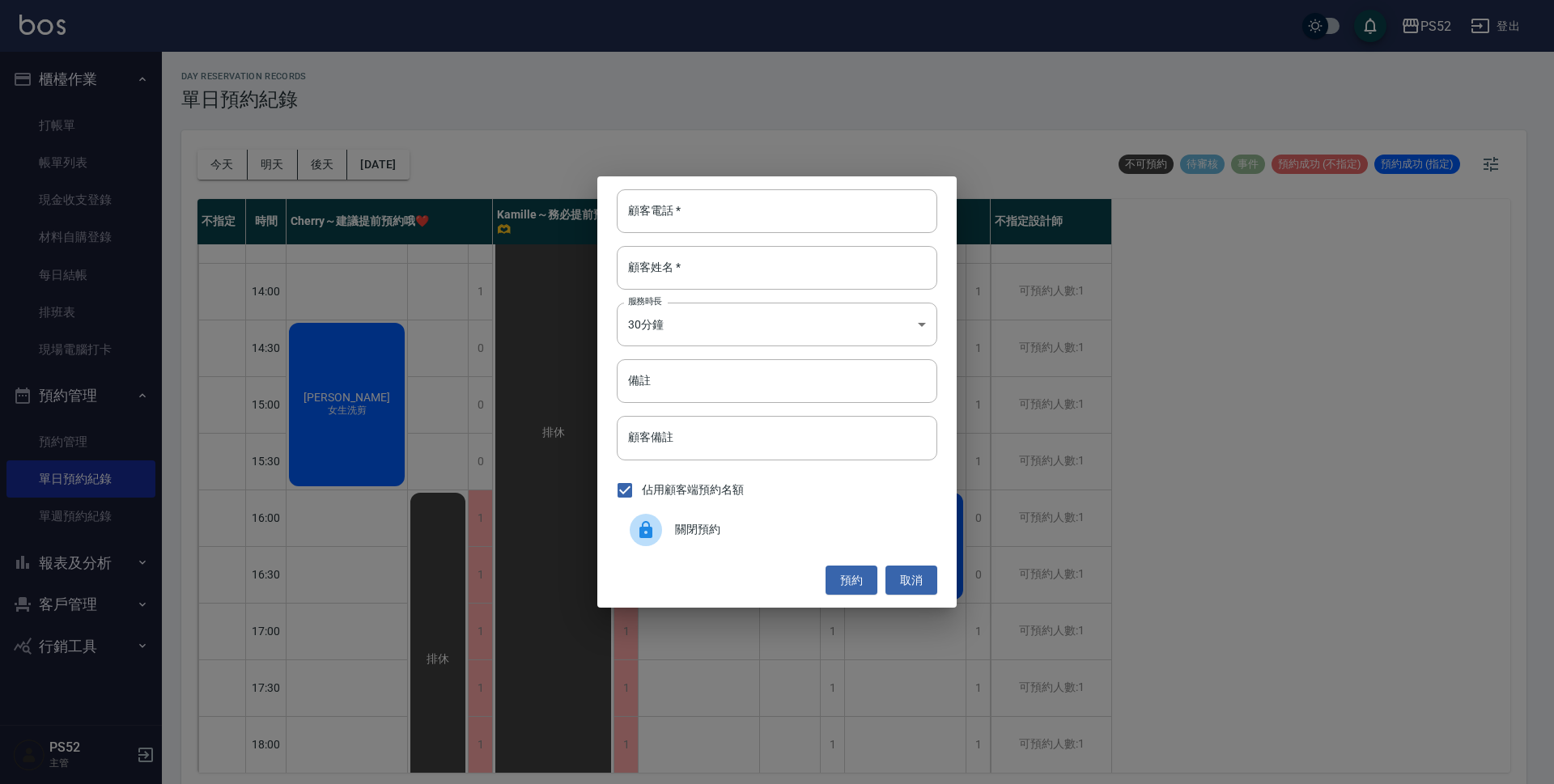
click at [735, 515] on div "關閉預約" at bounding box center [777, 530] width 321 height 45
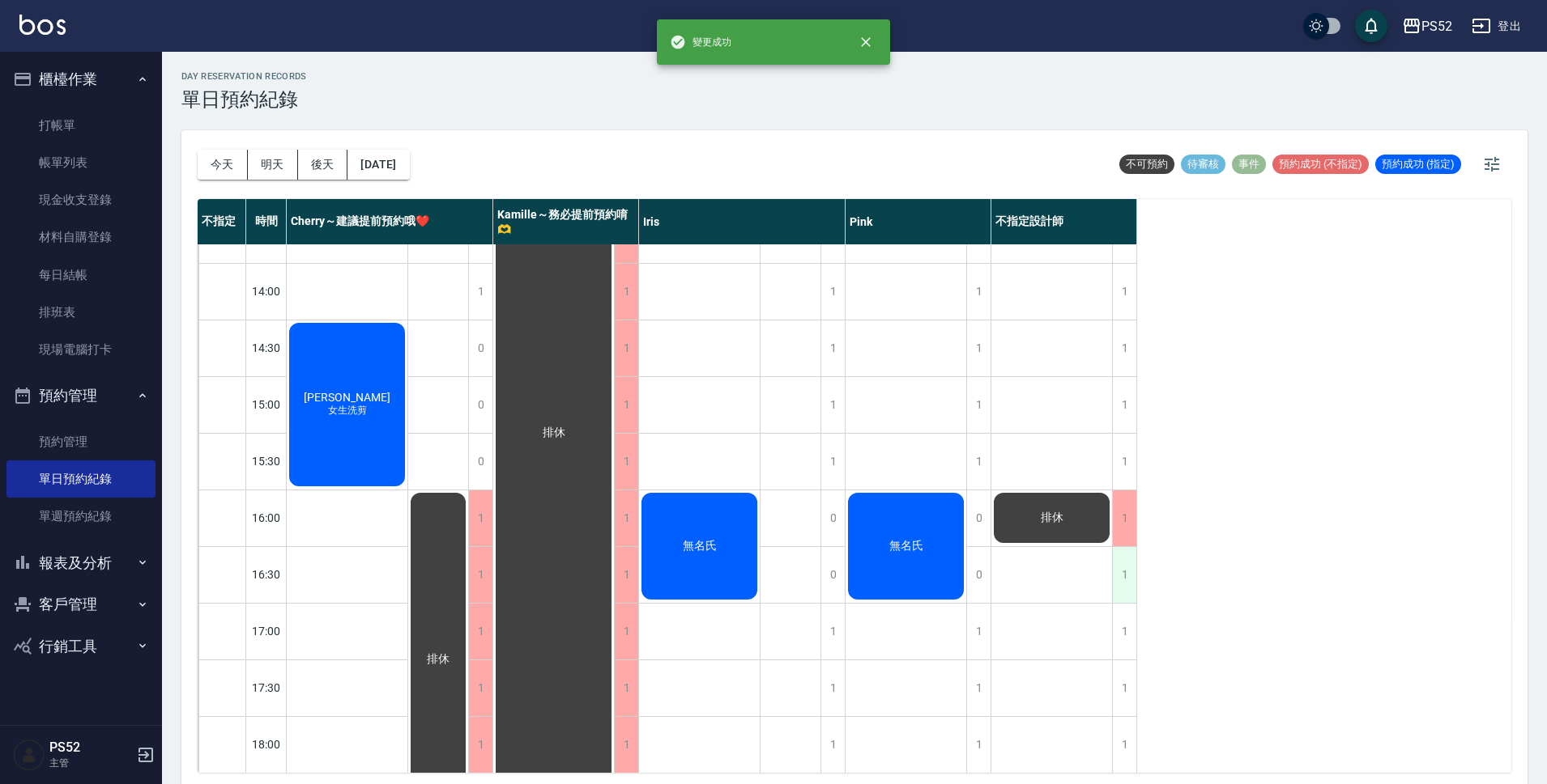
click at [1126, 573] on div "1" at bounding box center [1124, 575] width 24 height 56
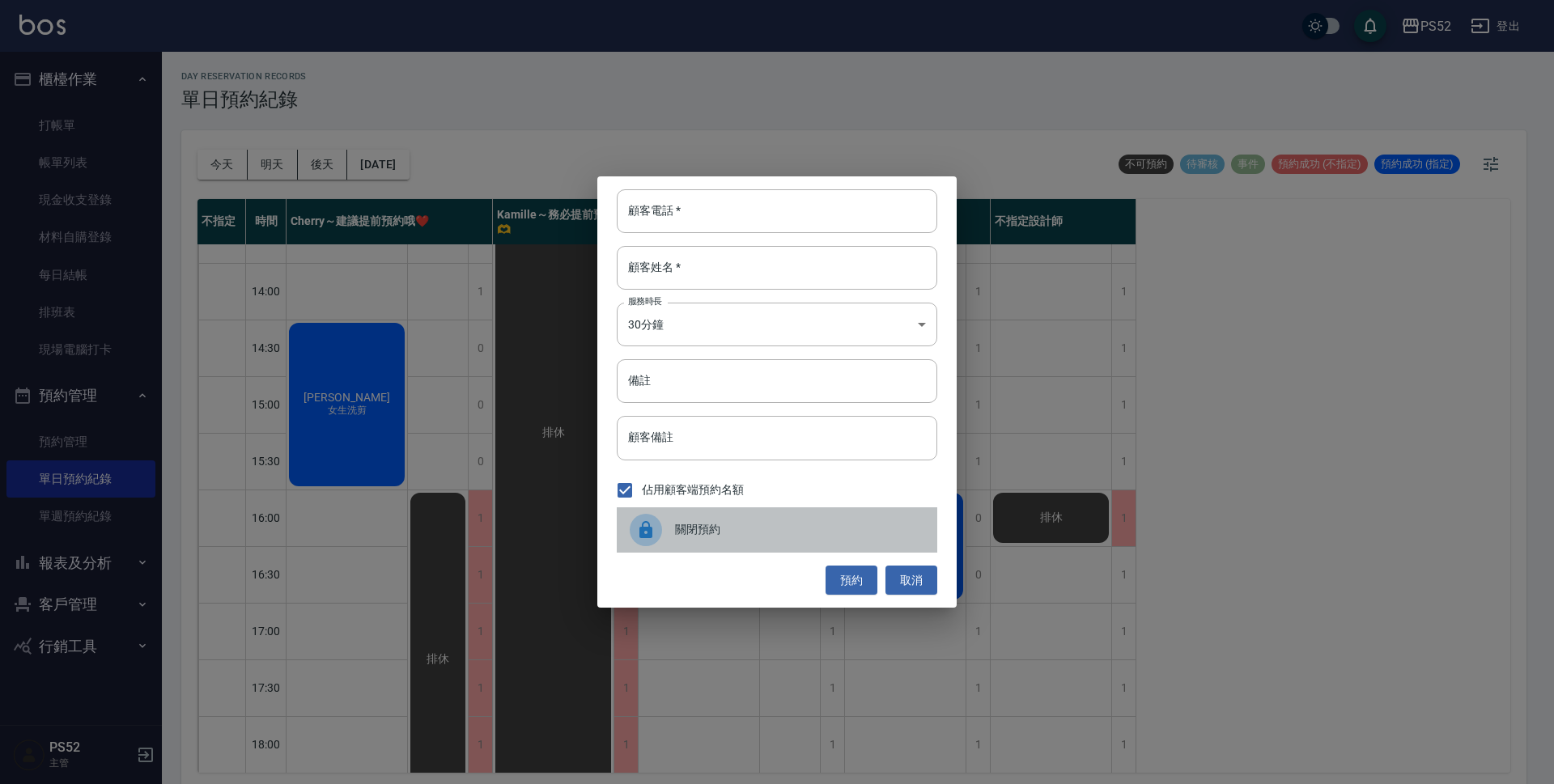
click at [768, 515] on div "關閉預約" at bounding box center [777, 530] width 321 height 45
